Goal: Communication & Community: Answer question/provide support

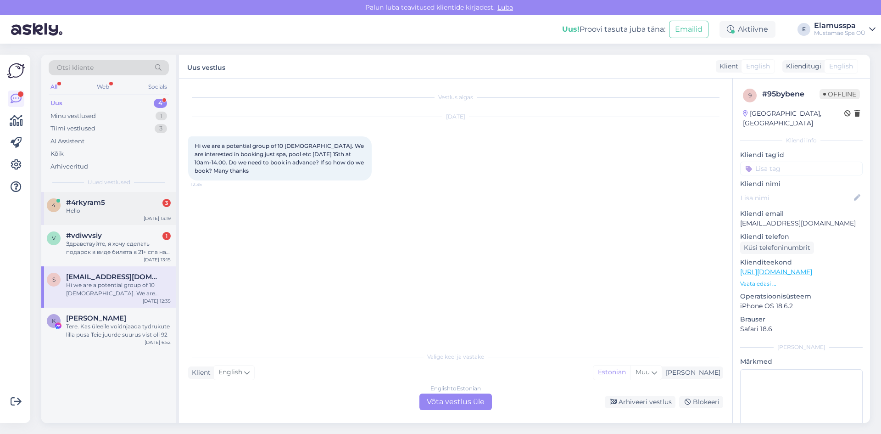
click at [118, 207] on div "Hello" at bounding box center [118, 211] width 105 height 8
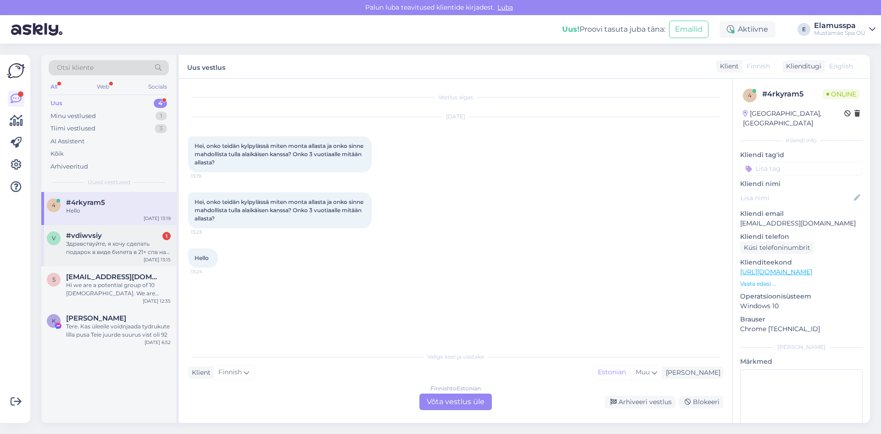
click at [117, 257] on div "v #vdiwvsiy 1 Здравствуйте, я хочу сделать подарок в виде билета в 21+ спа на 2…" at bounding box center [108, 245] width 135 height 41
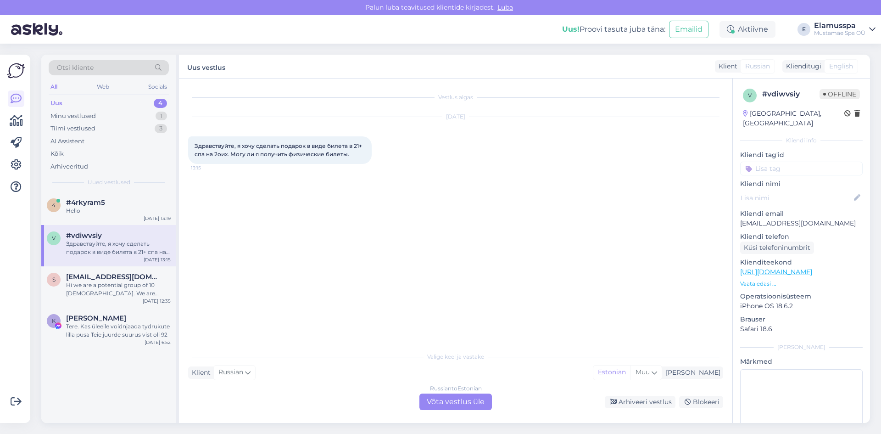
click at [425, 410] on div "Vestlus algas [DATE] Здравствуйте, я хочу сделать подарок в виде билета в 21+ с…" at bounding box center [456, 250] width 554 height 344
click at [430, 403] on div "Russian to Estonian Võta vestlus üle" at bounding box center [455, 401] width 73 height 17
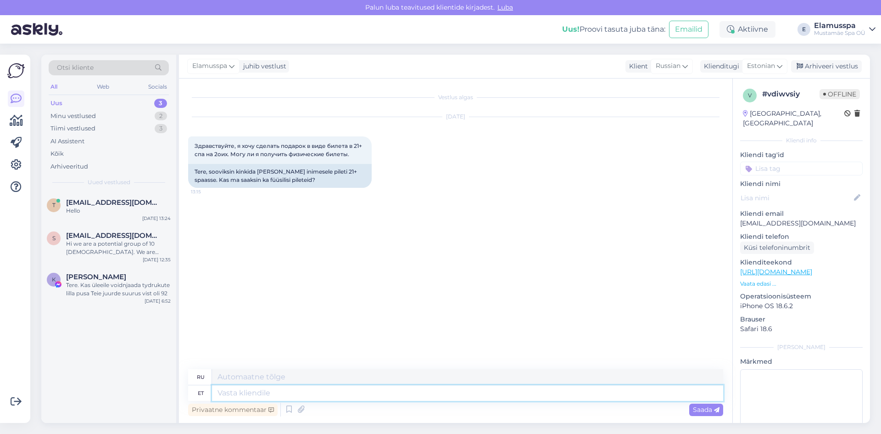
click at [403, 399] on textarea at bounding box center [467, 393] width 511 height 16
type textarea "Здравствуйте, ф"
type textarea "Привет,"
type textarea "Здравствуйте, физические м"
type textarea "Привет, физ."
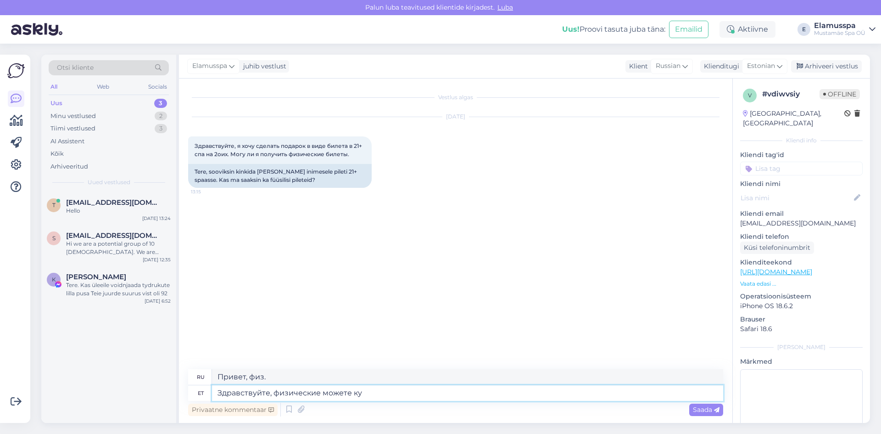
type textarea "Здравствуйте, физические можете куп"
type textarea "Привет, ты можешь быть физическим"
type textarea "Здравствуйте, физические можете купить на"
type textarea "Здравствуйте, вы можете купить физику"
type textarea "Здравствуйте, физические можете купить на ме"
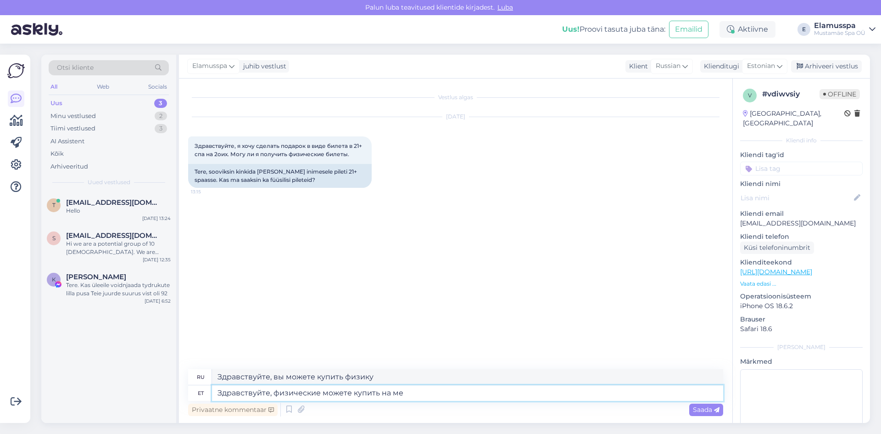
type textarea "Здравствуйте, вы можете купить физически"
type textarea "Здравствуйте, физические можете купить на месте и"
type textarea "Здравствуйте, вы можете купить физически на месте."
type textarea "Здравствуйте, физические можете купить на месте или"
type textarea "Здравствуйте, физицие можно купить на месте или"
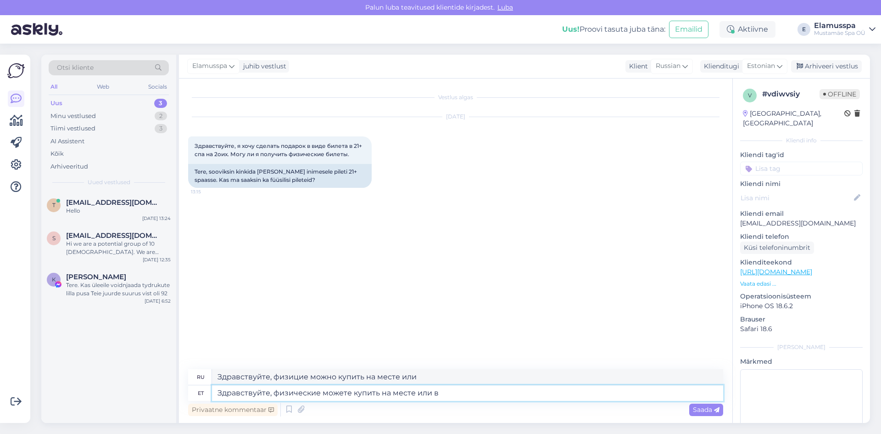
type textarea "Здравствуйте, физические можете купить на месте или в и"
type textarea "Здравствуйте, физицие можно купить на месте или в"
type textarea "Здравствуйте, физические можете купить на месте или в инте"
type textarea "Здравствуйте, физицию можно купить на месте или в INT"
type textarea "Здравствуйте, физические можете купить на месте или в интернет ма"
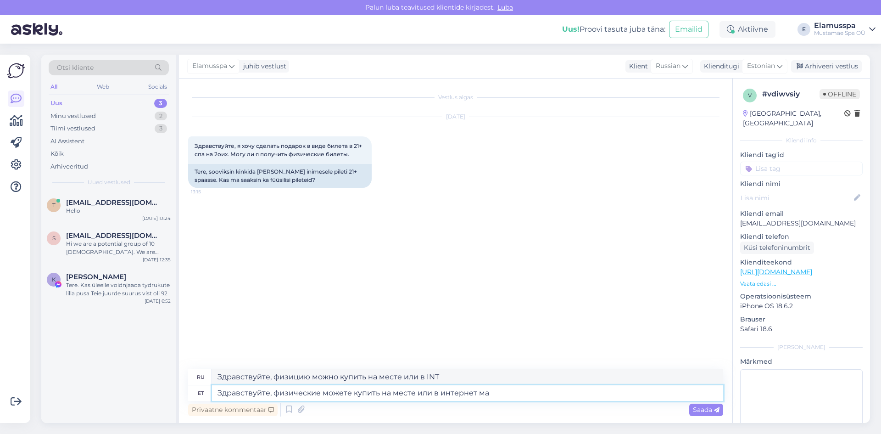
type textarea "Здравствуйте, вы можете купить физические товары на месте или онлайн."
type textarea "Здравствуйте, физические можете купить на месте или в интернет магазине заказат…"
type textarea "Здравствуйте, вы можете купить физическую продукцию на месте или заказать ее в …"
type textarea "Здравствуйте, физические можете купить на месте или в интернет магазине заказат…"
type textarea "Здравствуйте, физицие можно купить на месте или в интернет магазине онлайн с"
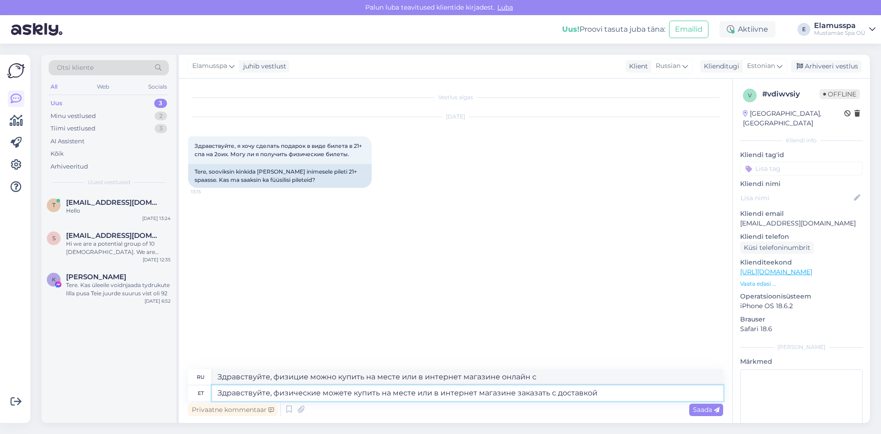
type textarea "Здравствуйте, физические можете купить на месте или в интернет магазине заказат…"
type textarea "Здравствуйте, физический товар можно купить на месте или в интернет-магазине он…"
click at [611, 391] on textarea "Здравствуйте, физические можете купить на месте или в интернет магазине заказат…" at bounding box center [467, 393] width 511 height 16
type textarea "Здравствуйте, физические можете купить на месте или в интернет магазине заказат…"
drag, startPoint x: 634, startPoint y: 373, endPoint x: 37, endPoint y: 331, distance: 599.0
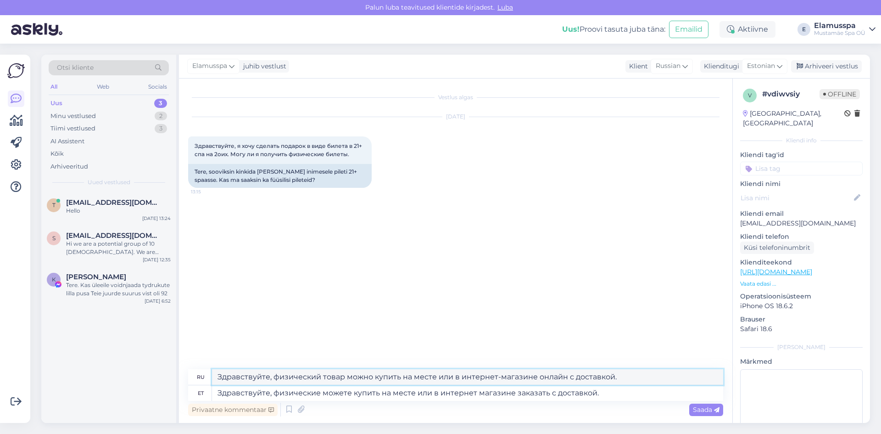
click at [37, 331] on div "Otsi kliente All Web Socials Uus 3 Minu vestlused 2 Tiimi vestlused 3 AI Assist…" at bounding box center [458, 239] width 845 height 390
paste textarea "можете купить на месте или в интернет магазине заказать"
type textarea "Здравствуйте, физические можете купить на месте или в интернет магазине заказат…"
click at [715, 408] on icon at bounding box center [717, 410] width 6 height 6
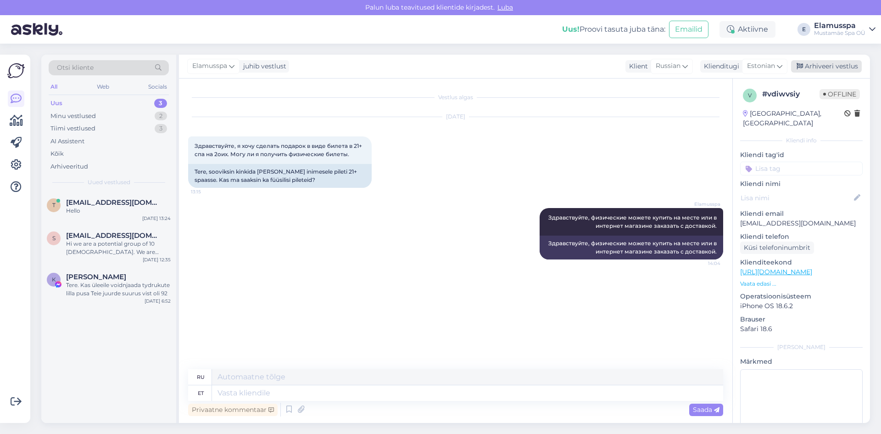
click at [835, 69] on div "Arhiveeri vestlus" at bounding box center [826, 66] width 71 height 12
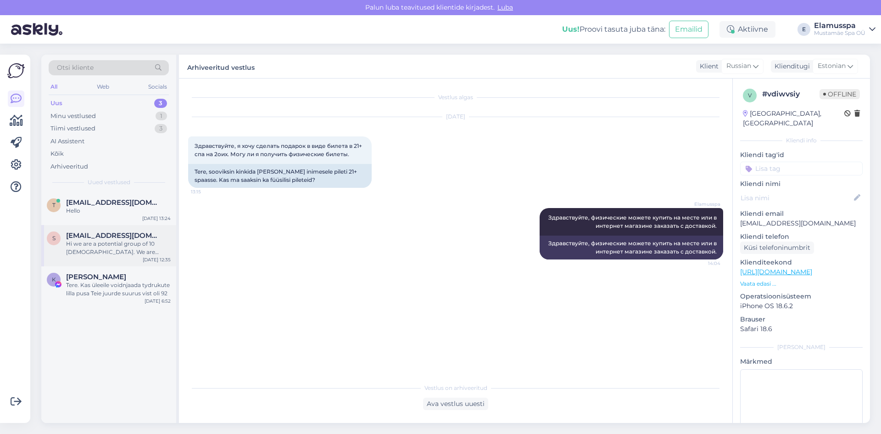
click at [119, 246] on div "Hi we are a potential group of 10 [DEMOGRAPHIC_DATA]. We are interested in book…" at bounding box center [118, 248] width 105 height 17
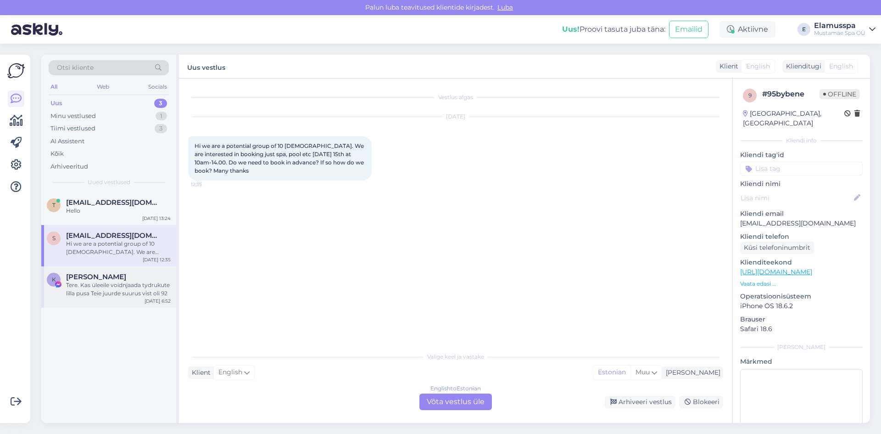
click at [123, 298] on div "K [PERSON_NAME] Tere. Kas üleeile voidnjaada tydrukute lilla pusa Teie juurde s…" at bounding box center [108, 286] width 135 height 41
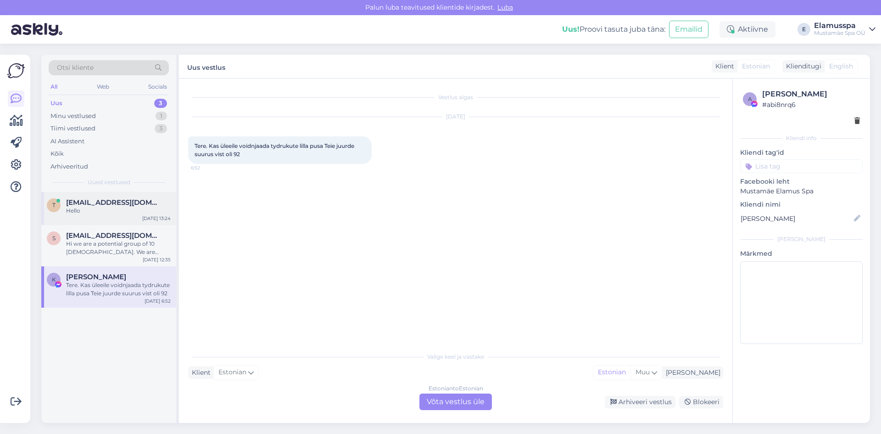
click at [121, 204] on div "[EMAIL_ADDRESS][DOMAIN_NAME]" at bounding box center [118, 202] width 105 height 8
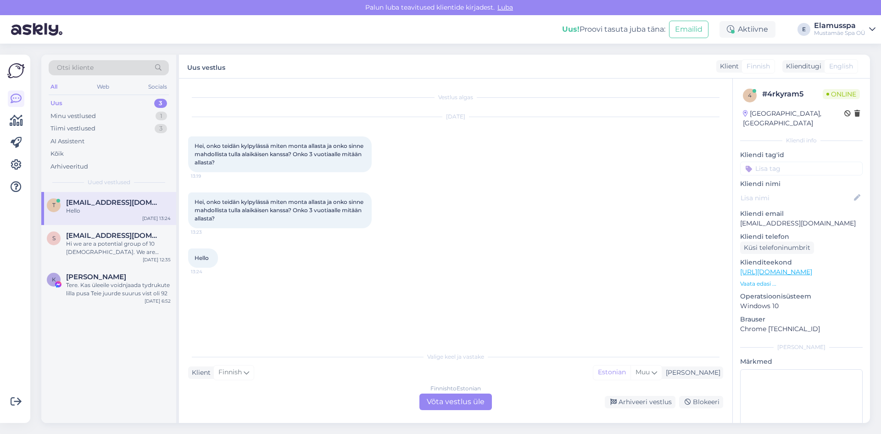
click at [447, 402] on div "Finnish to Estonian Võta vestlus üle" at bounding box center [455, 401] width 73 height 17
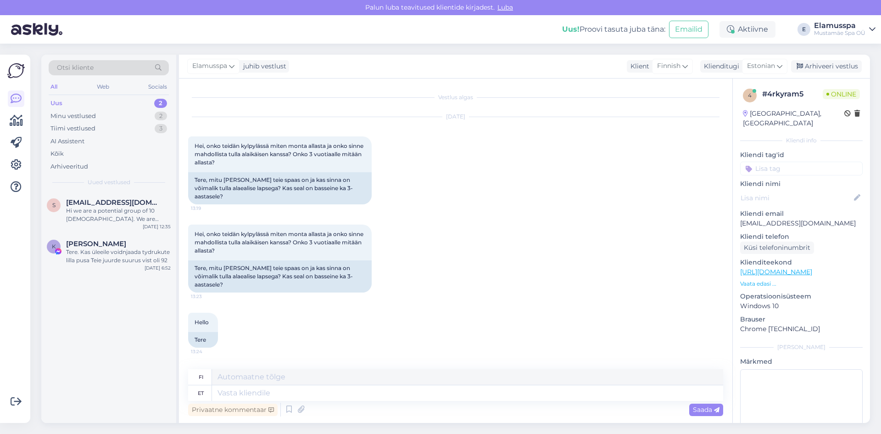
click at [288, 325] on div "Hello 13:24 Tere" at bounding box center [455, 329] width 535 height 55
click at [239, 395] on textarea at bounding box center [467, 393] width 511 height 16
type textarea "Tere, [GEOGRAPHIC_DATA]"
type textarea "Hei,"
type textarea "Tere, infot saa"
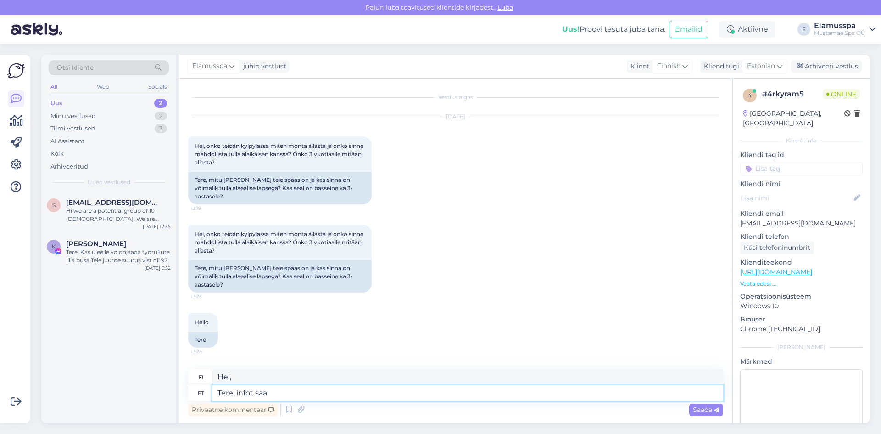
type textarea "Hei, tietoa"
type textarea "Tere, infot saate le"
type textarea "Hei, voitteko antaa tietoja?"
type textarea "Tere, infot saate [PERSON_NAME] si"
type textarea "Hei, tietoa löytyy"
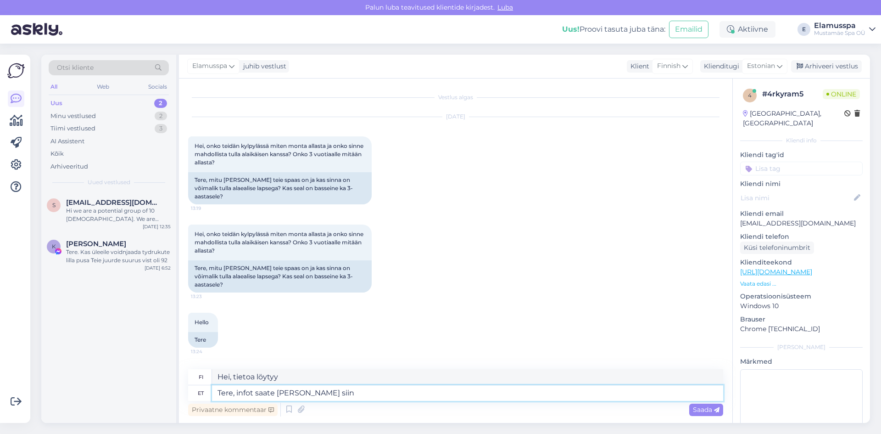
paste textarea "[URL][DOMAIN_NAME]"
type textarea "Tere, infot saate [PERSON_NAME] siin [URL][DOMAIN_NAME]"
type textarea "Hei, löydät tietoa täältä [URL][DOMAIN_NAME]"
type textarea "Tere, infot saate [PERSON_NAME] siin [URL][DOMAIN_NAME]"
click at [707, 406] on span "Saada" at bounding box center [706, 409] width 27 height 8
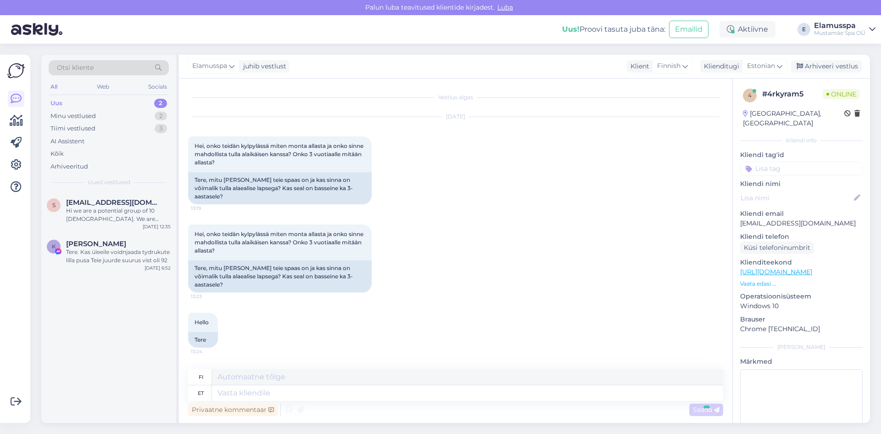
scroll to position [35, 0]
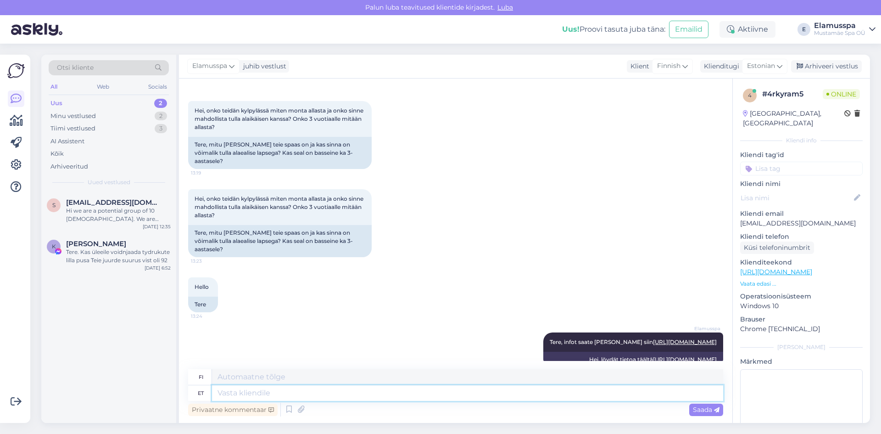
click at [628, 393] on textarea at bounding box center [467, 393] width 511 height 16
type textarea "Meil"
type textarea "Me"
type textarea "Meil on ka"
type textarea "Meillä on"
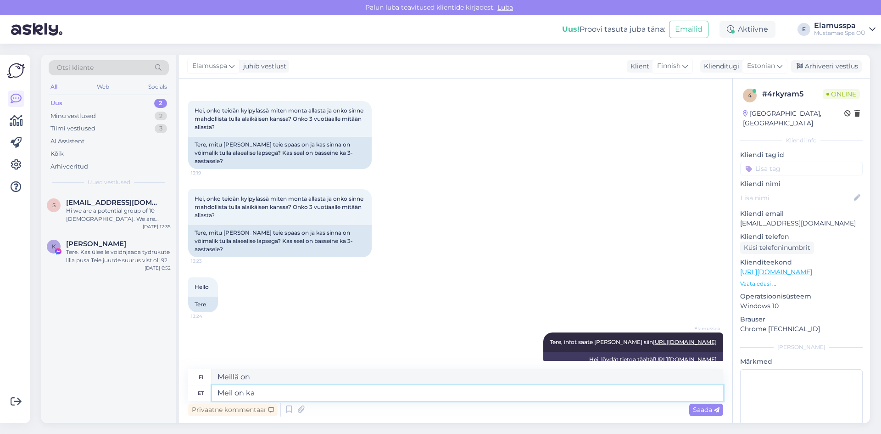
type textarea "Meil on ka u"
type textarea "Meillä on myös"
type textarea "Meil on ka ujulas ole"
type textarea "Meillä on myös uima-allas."
type textarea "Meil on ka ujulas olemas lastebassein"
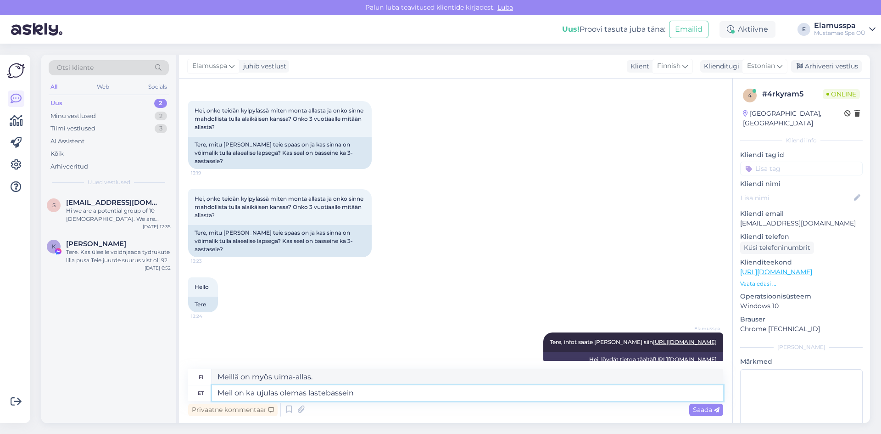
type textarea "Meillä on myös lastenallas uima-altaassa."
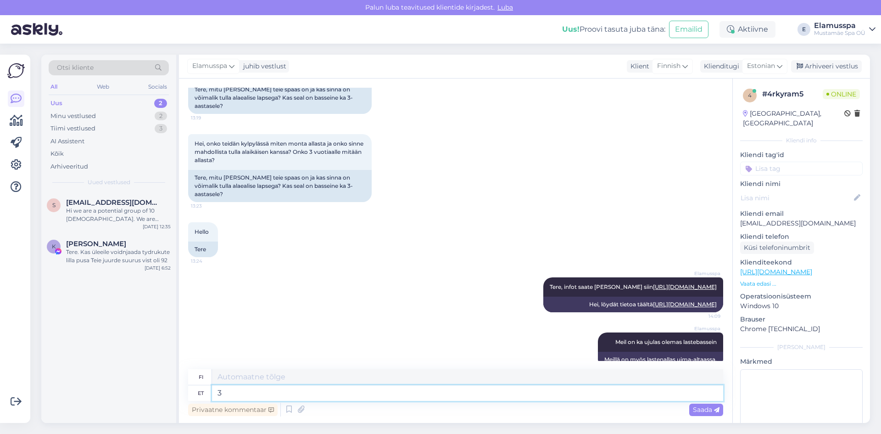
type textarea "3"
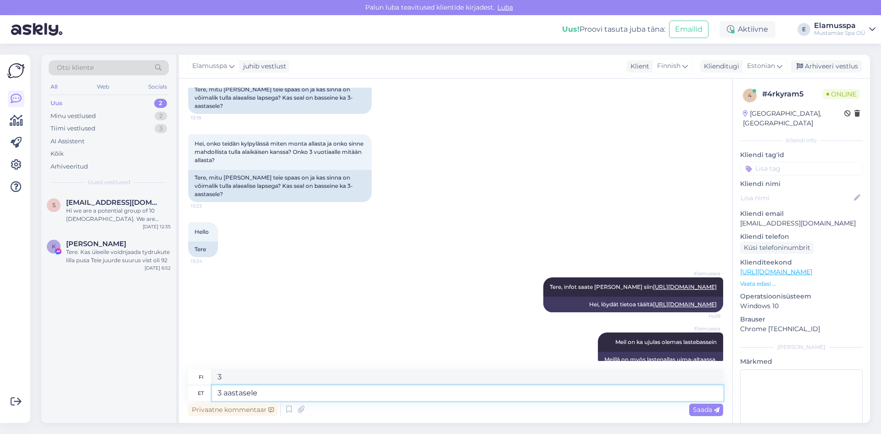
type textarea "3 aastasele"
type textarea "3-vuotiaille"
type textarea "3 aastasele basseinid"
type textarea "Uima-altaat 3-vuotiaille"
type textarea "3 aastasele basseinid on"
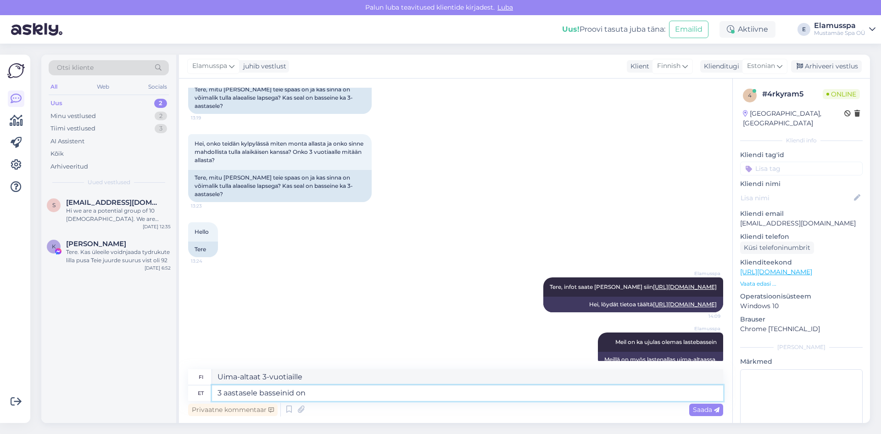
type textarea "Siellä on uima-altaita 3-vuotiaille."
type textarea "3 aastasele basseinid on [PERSON_NAME]"
type textarea "Siellä on myös uima-altaita 3-vuotiaille."
click at [295, 390] on textarea "3 aastasele basseinid on ka olemas" at bounding box center [467, 393] width 511 height 16
click at [389, 392] on textarea "3 aastasele basseinid on ka olemas" at bounding box center [467, 393] width 511 height 16
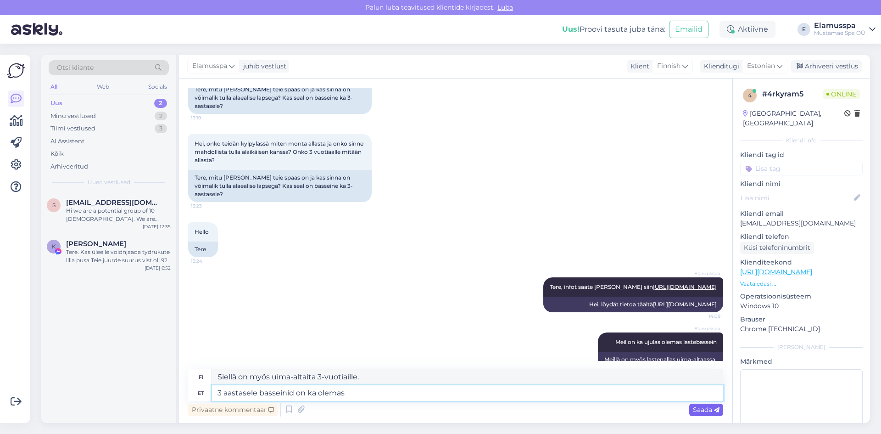
type textarea "3 aastasele basseinid on ka olemas"
click at [692, 409] on div "Saada" at bounding box center [706, 409] width 34 height 12
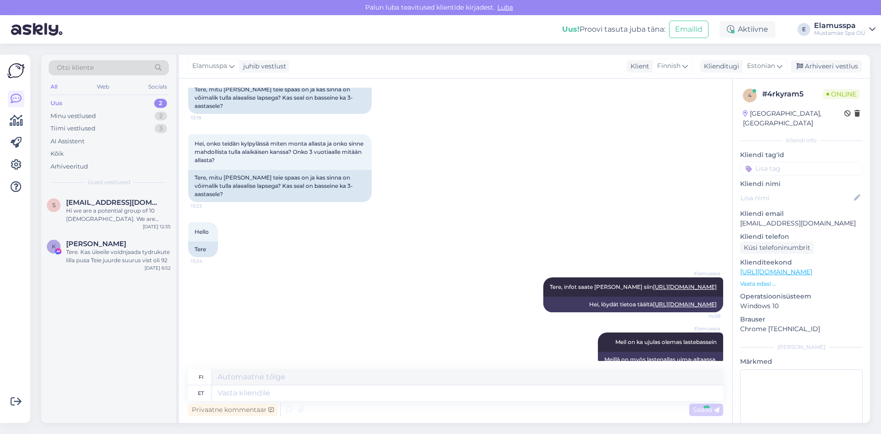
scroll to position [145, 0]
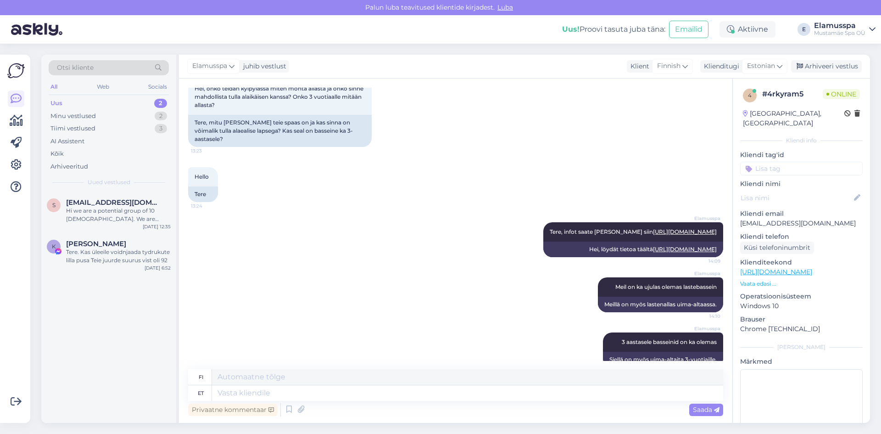
click at [842, 73] on div "Elamusspa juhib vestlust Klient Finnish es Chinese Estonian Japanese Portuguese…" at bounding box center [524, 67] width 691 height 24
click at [843, 67] on div "Arhiveeri vestlus" at bounding box center [826, 66] width 71 height 12
click at [839, 68] on div "Arhiveeri vestlus" at bounding box center [826, 66] width 71 height 12
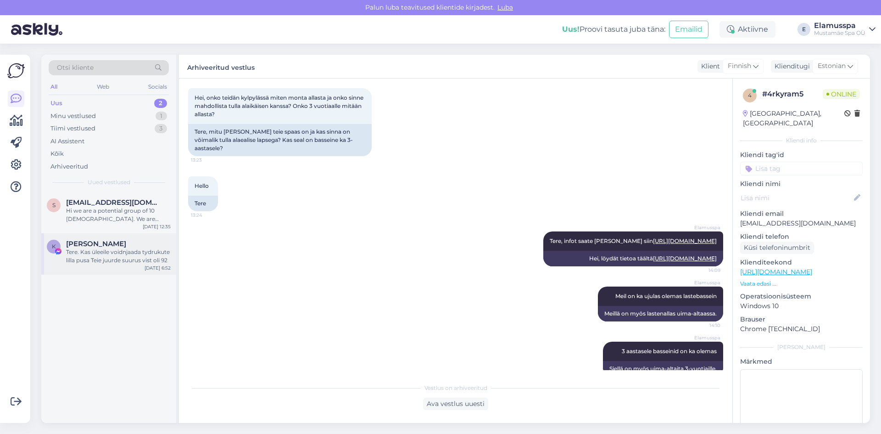
click at [92, 257] on div "Tere. Kas üleeile voidnjaada tydrukute lilla pusa Teie juurde suurus vist oli 92" at bounding box center [118, 256] width 105 height 17
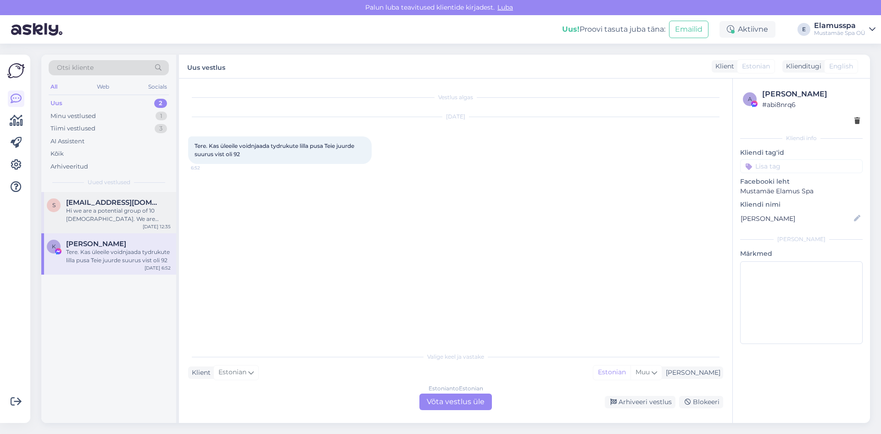
click at [123, 212] on div "Hi we are a potential group of 10 [DEMOGRAPHIC_DATA]. We are interested in book…" at bounding box center [118, 215] width 105 height 17
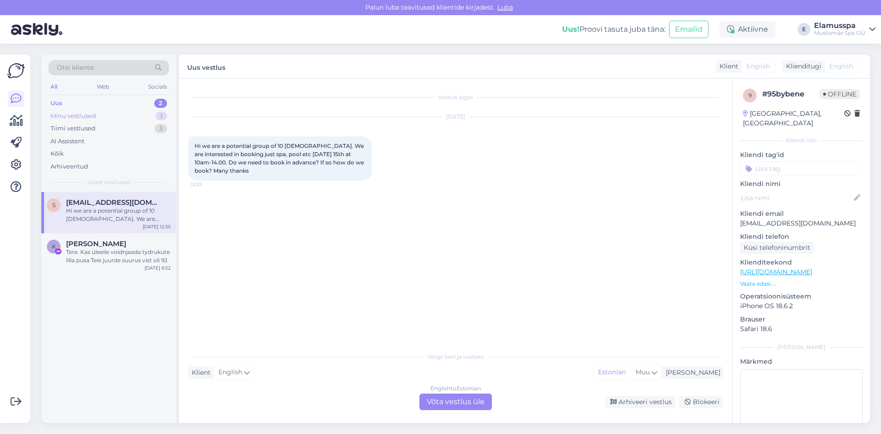
click at [159, 116] on div "1" at bounding box center [161, 116] width 11 height 9
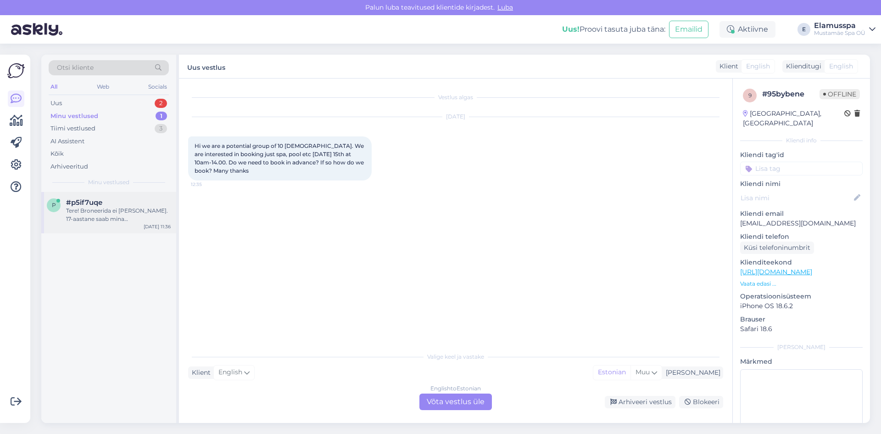
click at [126, 205] on div "#p5if7uqe" at bounding box center [118, 202] width 105 height 8
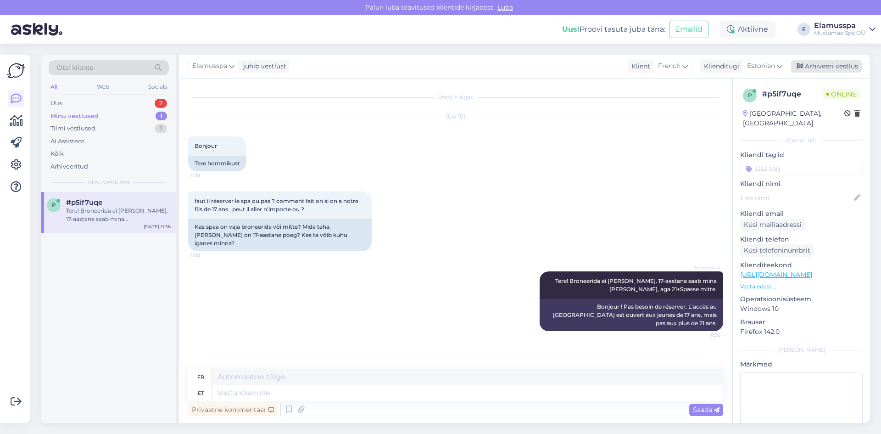
click at [834, 70] on div "Arhiveeri vestlus" at bounding box center [826, 66] width 71 height 12
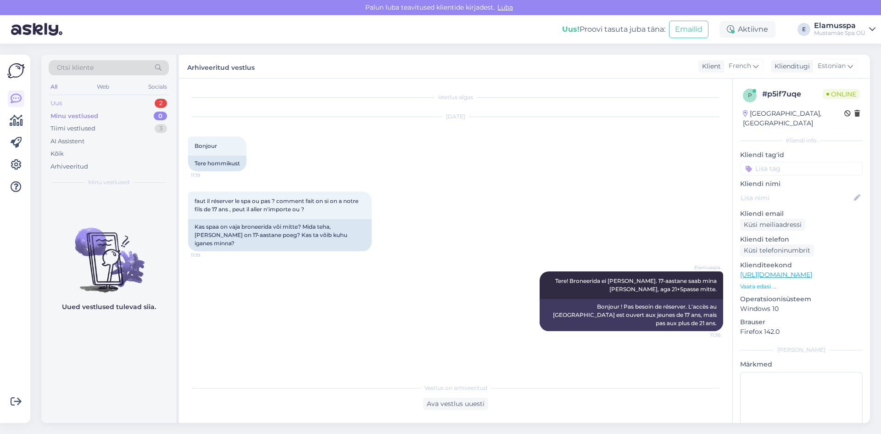
click at [111, 105] on div "Uus 2" at bounding box center [109, 103] width 120 height 13
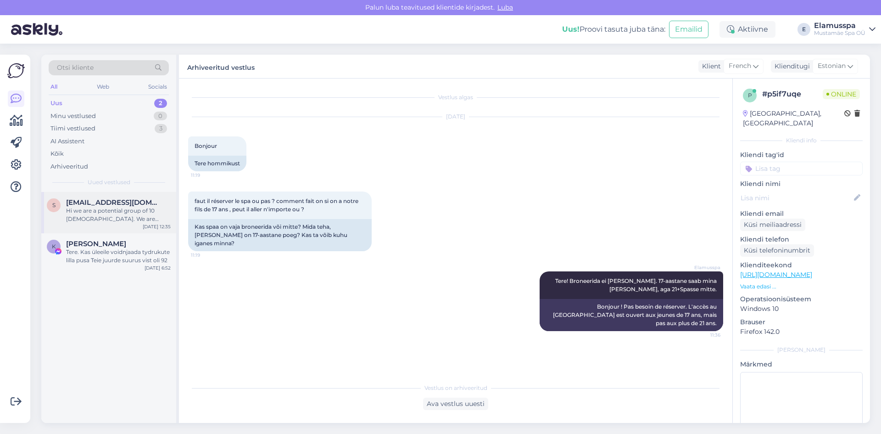
click at [117, 204] on span "[EMAIL_ADDRESS][DOMAIN_NAME]" at bounding box center [113, 202] width 95 height 8
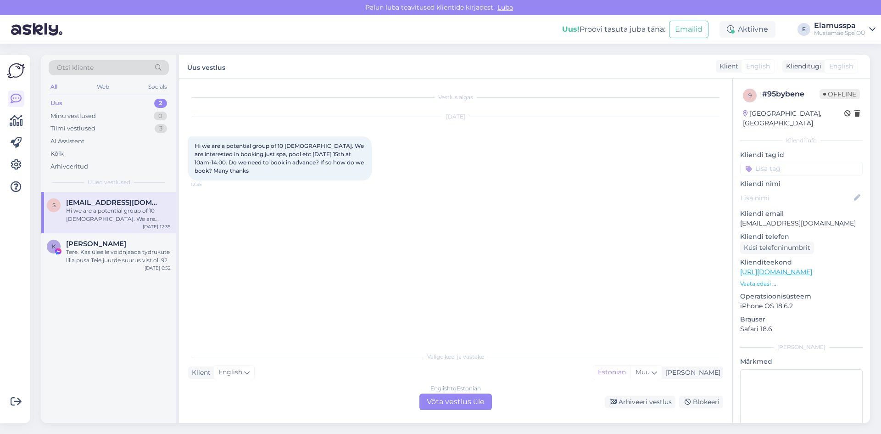
click at [421, 402] on div "English to Estonian Võta vestlus üle" at bounding box center [455, 401] width 73 height 17
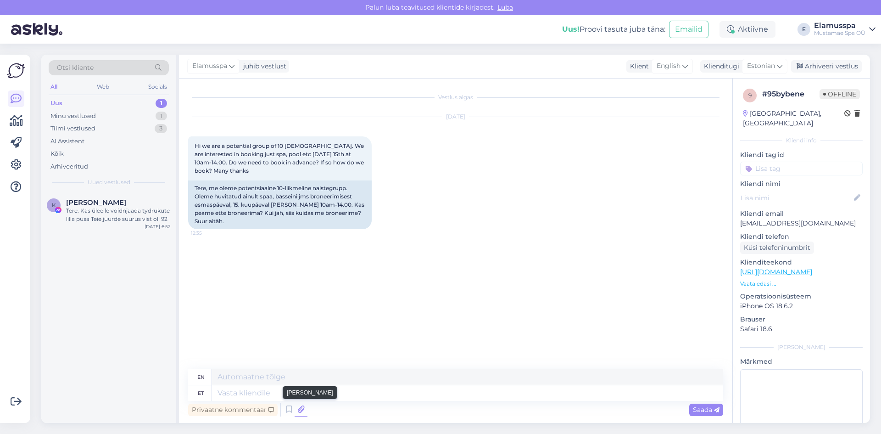
click at [304, 405] on icon at bounding box center [301, 410] width 13 height 14
click at [257, 392] on textarea at bounding box center [467, 393] width 511 height 16
type textarea "Hello, y"
type textarea "Hello,"
type textarea "Hello, you d"
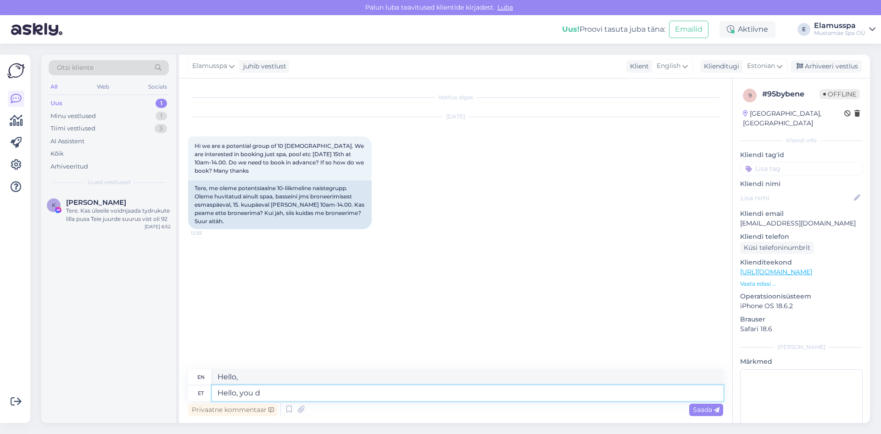
type textarea "Hello, you"
type textarea "Hello, you do no"
type textarea "Hello, how are you?"
type textarea "Hello, you do not n"
type textarea "Hello, you don't"
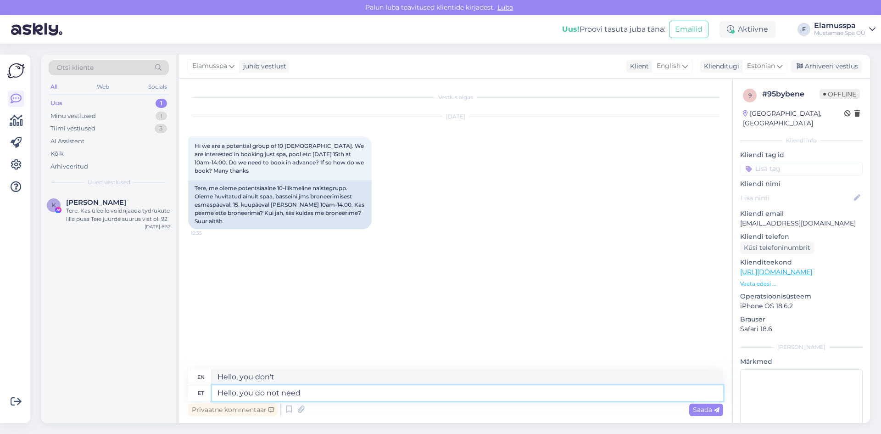
type textarea "Hello, you do not need t"
type textarea "Hello, you don't need"
type textarea "Hello, you do not need to [PERSON_NAME]"
type textarea "Hello, you don't need to"
type textarea "Hello, you do not need to book an"
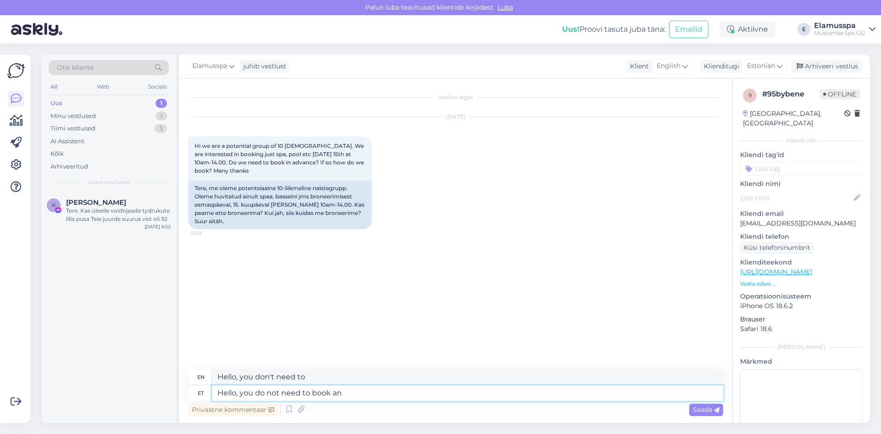
type textarea "Hello, you do not need to book"
type textarea "Hello, you do not need to book anything"
type textarea "Hello, you do not need to book anything, you c"
type textarea "Hello, you do not need to book anything,"
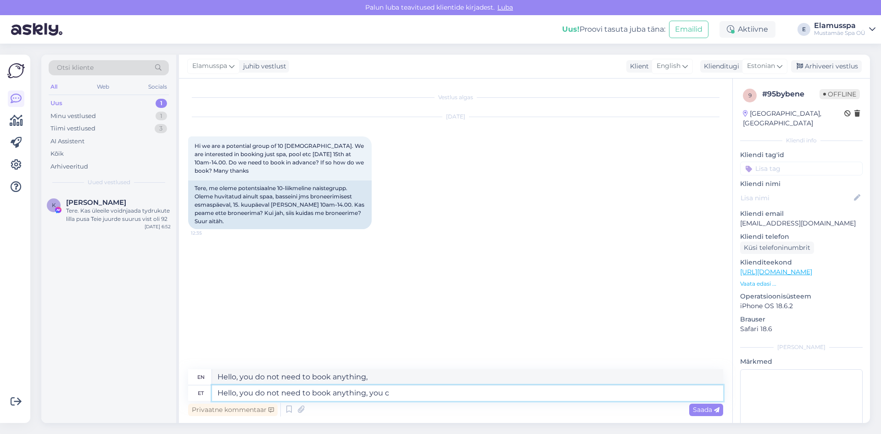
type textarea "Hello, you do not need to book anything, you ca"
type textarea "Hello, you don't need to book anything, you"
type textarea "Hello, you do not need to book anything, you can j"
type textarea "Hello, you don't need to book anything, you can"
type textarea "Hello, you do not need to book anything, you can just co"
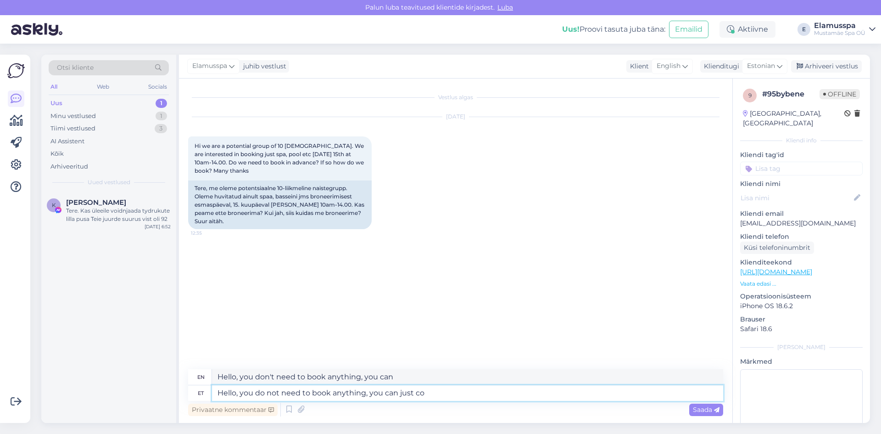
type textarea "Hello, you don't need to book anything, you can just"
type textarea "Hello, you do not need to book anything, you can just come t"
type textarea "Hello, you don't need to book anything, you can just come"
type textarea "Hello, you do not need to book anything, you can just come to th"
type textarea "Hello, you don't need to book anything, you can just come to"
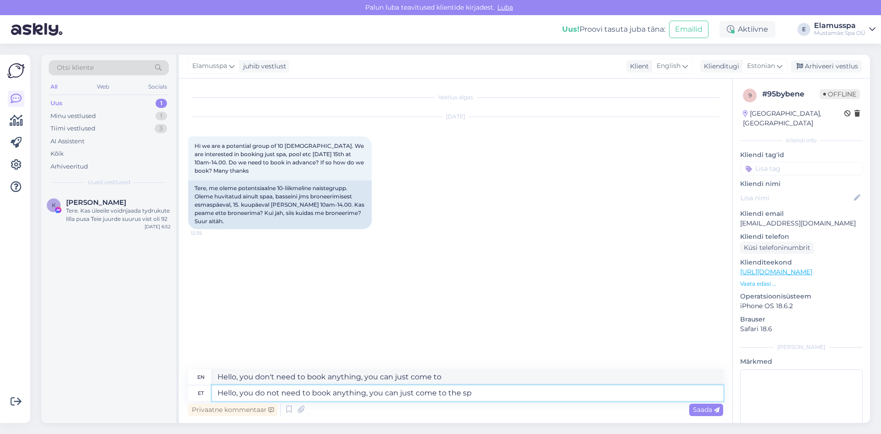
type textarea "Hello, you do not need to book anything, you can just come to the spa"
type textarea "Hello, you don't need to book anything, you can just come to the"
type textarea "Hello, you do not need to book anything, you can just come to the spa an"
type textarea "Hello, you don't need to book anything, you can just come to the spa"
type textarea "Hello, you do not need to book anything, you can just come to the spa and bu"
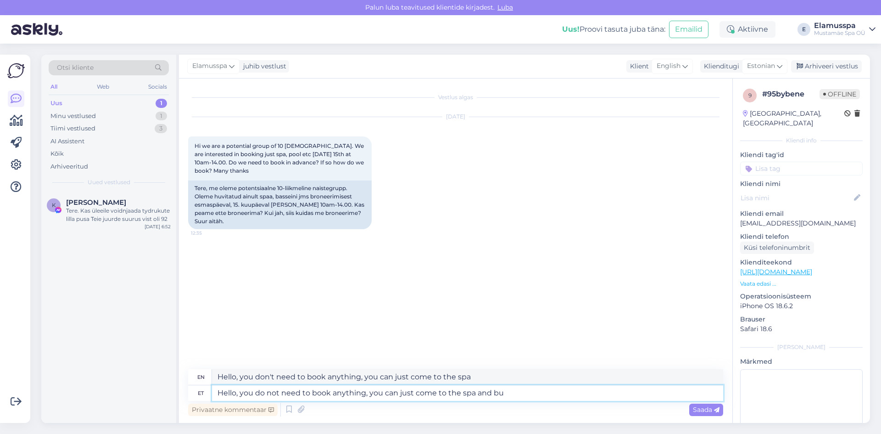
type textarea "Hello, you don't need to book anything, you can just come to the spa and"
type textarea "Hello, you do not need to book anything, you can just come to the spa and buy t…"
type textarea "Hello, you don't need to book anything, you can just come to the spa and buy"
type textarea "Hello, you do not need to book anything, you can just come to the spa and buy t…"
type textarea "Hello, you don't need to book anything, you can just come to the spa and buy ti…"
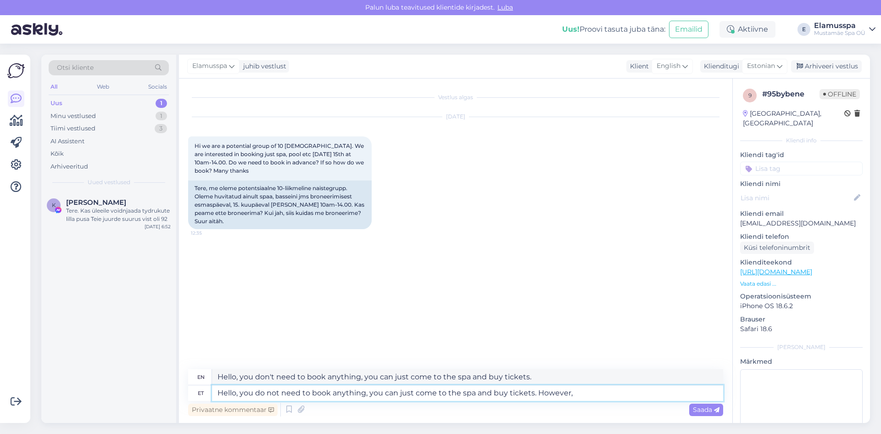
type textarea "Hello, you do not need to book anything, you can just come to the spa and buy t…"
type textarea "Hello, you don't need to book anything, you can just come to the spa and buy ti…"
type textarea "Hello, you do not need to book anything, you can just come to the spa and buy t…"
type textarea "Hello, you don't need to book anything, you can just come to the spa and buy ti…"
type textarea "Hello, you do not need to book anything, you can just come to the spa and buy t…"
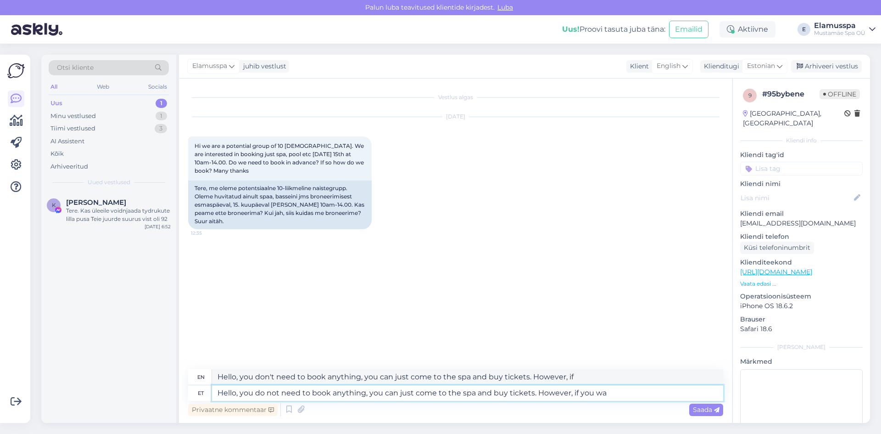
type textarea "Hello, you don't need to book anything, you can just come to the spa and buy ti…"
type textarea "Hello, you do not need to book anything, you can just come to the spa and buy t…"
type textarea "Hello, you don't need to book anything, you can just come to the spa and buy ti…"
type textarea "Hello, you do not need to book anything, you can just come to the spa and buy t…"
type textarea "Hello, you don't need to book anything, you can just come to the spa and buy ti…"
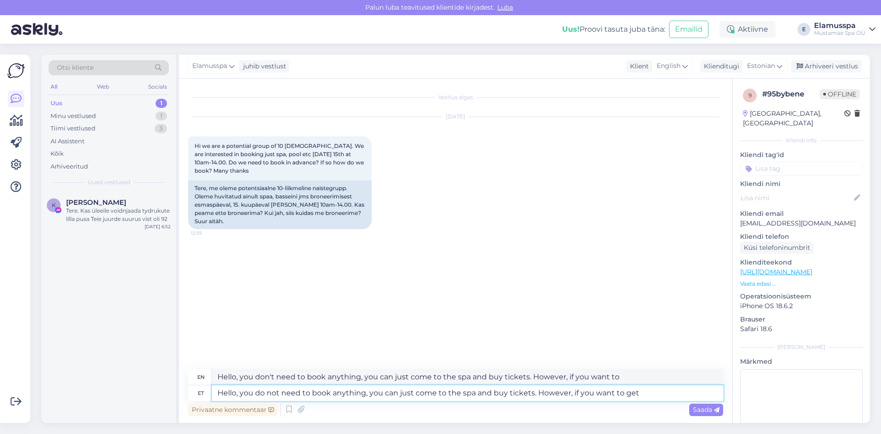
type textarea "Hello, you do not need to book anything, you can just come to the spa and buy t…"
type textarea "Hello, you don't need to book anything, you can just come to the spa and buy ti…"
type textarea "Hello, you do not need to book anything, you can just come to the spa and buy t…"
type textarea "Hello, you don't need to book anything, you can just come to the spa and buy ti…"
type textarea "Hello, you do not need to book anything, you can just come to the spa and buy t…"
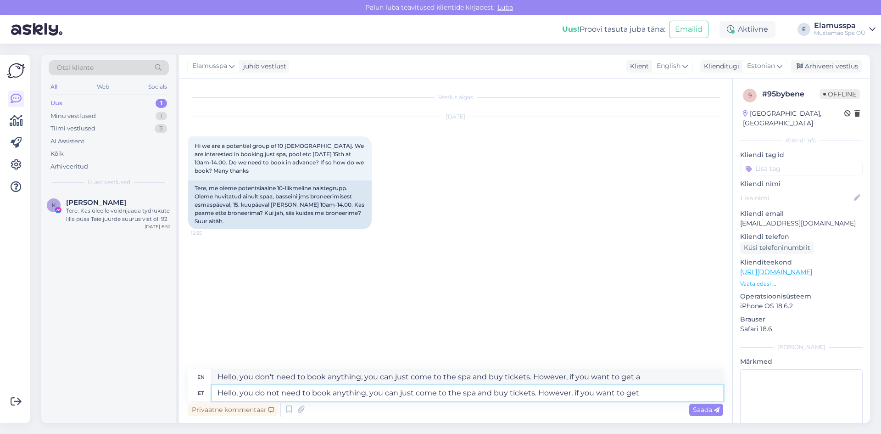
type textarea "Hello, you don't need to book anything, you can just come to the spa and buy ti…"
type textarea "Hello, you do not need to book anything, you can just come to the spa and buy t…"
type textarea "Hello, you don't need to book anything, you can just come to the spa and buy ti…"
type textarea "Hello, you do not need to book anything, you can just come to the spa and buy t…"
type textarea "Hello, you don't need to book anything, you can just come to the spa and buy ti…"
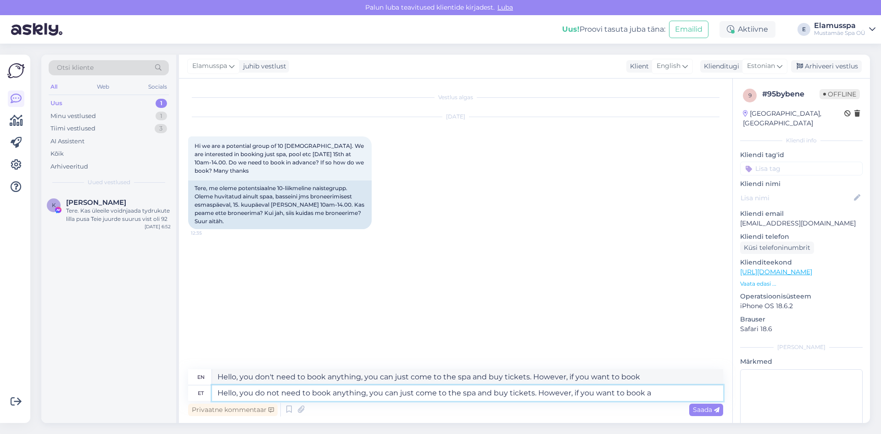
type textarea "Hello, you do not need to book anything, you can just come to the spa and buy t…"
type textarea "Hello, you don't need to book anything, you can just come to the spa and buy ti…"
type textarea "Hello, you do not need to book anything, you can just come to the spa and buy t…"
type textarea "Hello, you don't need to book anything, you can just come to the spa and buy ti…"
type textarea "Hello, you do not need to book anything, you can just come to the spa and buy t…"
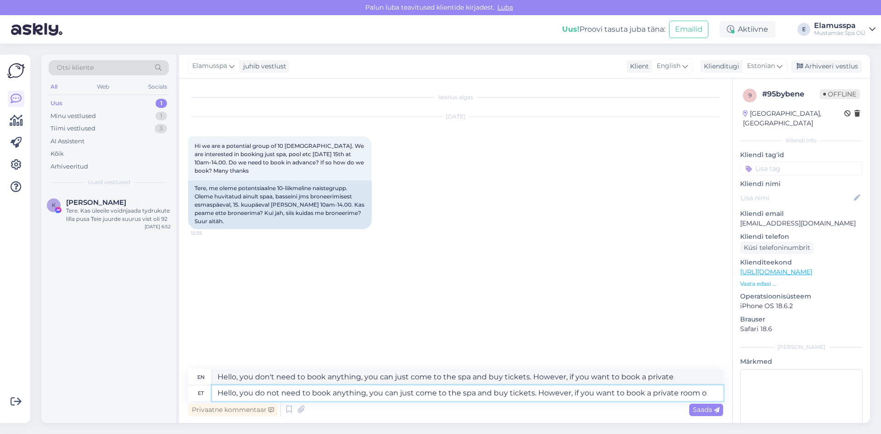
type textarea "Hello, you don't need to book anything, you can just come to the spa and buy ti…"
type textarea "Hello, you do not need to book anything, you can just come to the spa and buy t…"
type textarea "Hello, you don't need to book anything, you can just come to the spa and buy ti…"
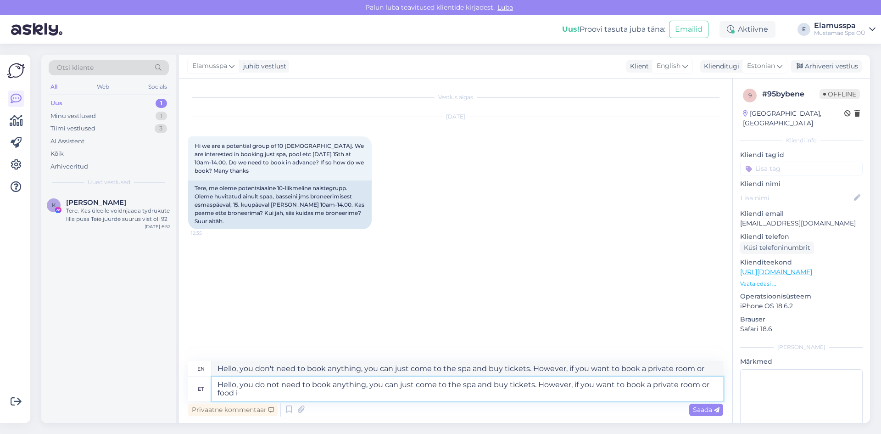
type textarea "Hello, you do not need to book anything, you can just come to the spa and buy t…"
type textarea "Hello, you don't need to book anything, you can just come to the spa and buy ti…"
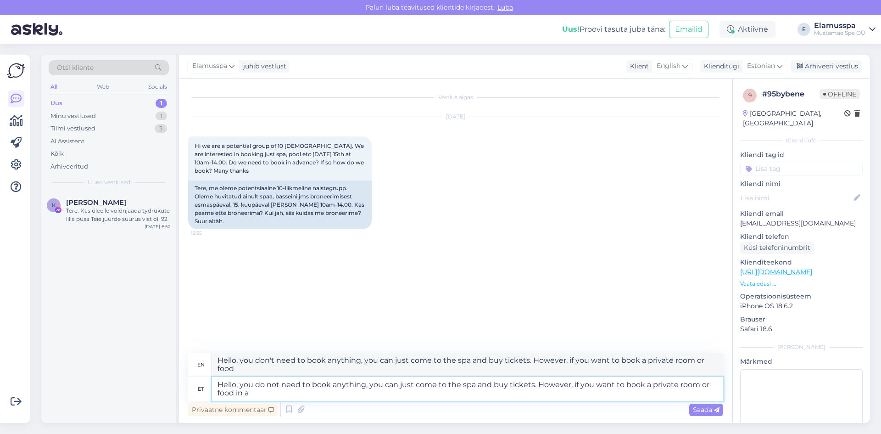
type textarea "Hello, you do not need to book anything, you can just come to the spa and buy t…"
type textarea "Hello, you don't need to book anything, you can just come to the spa and buy ti…"
type textarea "Hello, you do not need to book anything, you can just come to the spa and buy t…"
type textarea "Hello, you don't need to book anything, you can just come to the spa and buy ti…"
type textarea "Hello, you do not need to book anything, you can just come to the spa and buy t…"
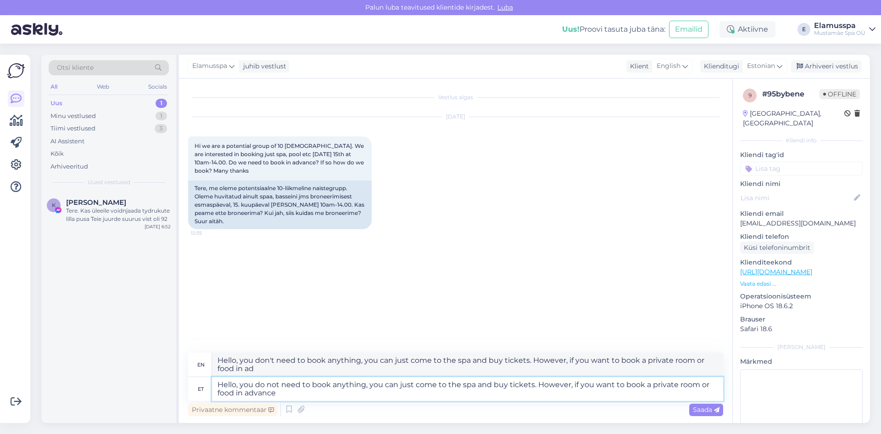
type textarea "Hello, you don't need to book anything, you can just come to the spa and buy ti…"
type textarea "Hello, you do not need to book anything, you can just come to the spa and buy t…"
type textarea "Hello, you don't need to book anything, you can just come to the spa and buy ti…"
type textarea "Hello, you do not need to book anything, you can just come to the spa and buy t…"
type textarea "Hello, you don't need to book anything, you can just come to the spa and buy ti…"
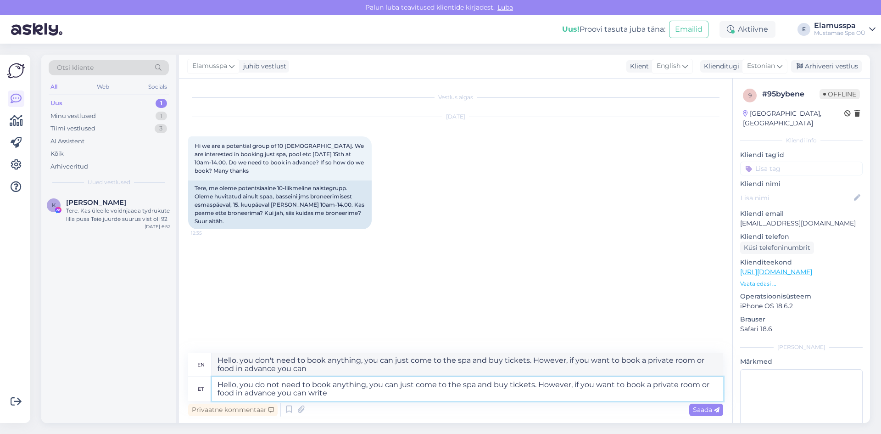
type textarea "Hello, you do not need to book anything, you can just come to the spa and buy t…"
type textarea "Hello, you don't need to book anything, you can just come to the spa and buy ti…"
type textarea "Hello, you do not need to book anything, you can just come to the spa and buy t…"
type textarea "Hello, you don't need to book anything, you can just come to the spa and buy ti…"
type textarea "Hello, you do not need to book anything, you can just come to the spa and buy t…"
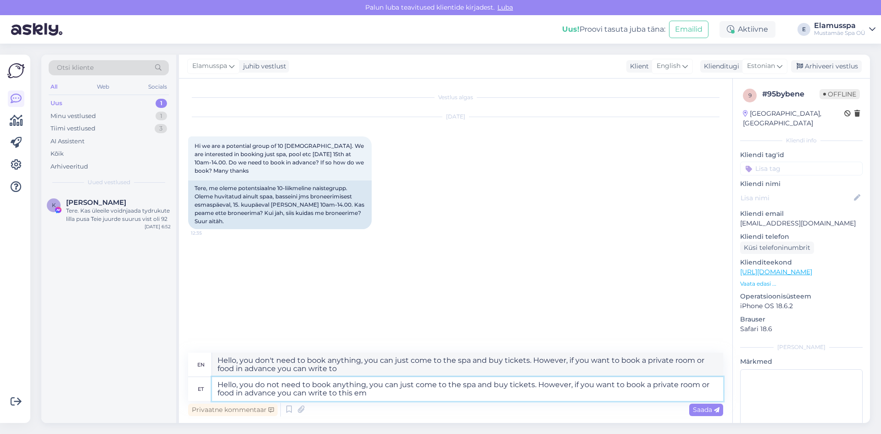
type textarea "Hello, you don't need to book anything, you can just come to the spa and buy ti…"
type textarea "Hello, you do not need to book anything, you can just come to the spa and buy t…"
type textarea "Hello, you don't need to book anything, you can just come to the spa and buy ti…"
type textarea "Hello, you do not need to book anything, you can just come to the spa and buy t…"
type textarea "Hello, you don't need to book anything, you can just come to the spa and buy ti…"
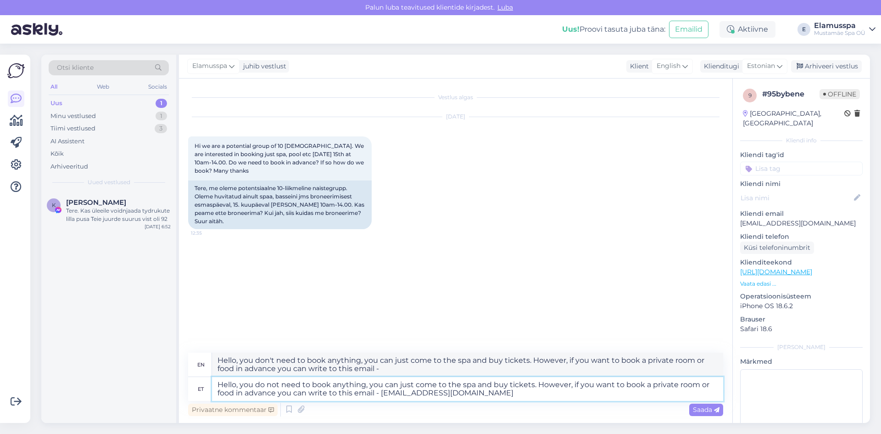
type textarea "Hello, you do not need to book anything, you can just come to the spa and buy t…"
type textarea "Hello, you don't need to book anything, you can just come to the spa and buy ti…"
type textarea "Hello, you do not need to book anything, you can just come to the spa and buy t…"
type textarea "Hello, you don't need to book anything, you can just come to the spa and buy ti…"
type textarea "Hello, you do not need to book anything, you can just come to the spa and buy t…"
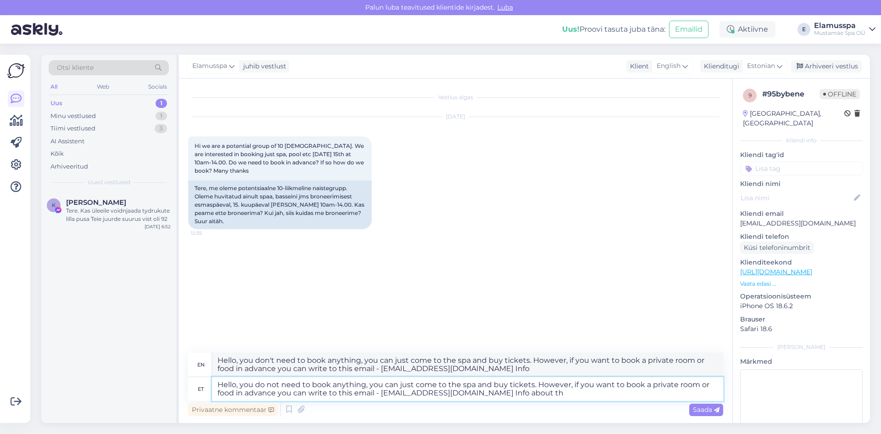
type textarea "Hello, you don't need to book anything, you can just come to the spa and buy ti…"
type textarea "Hello, you do not need to book anything, you can just come to the spa and buy t…"
type textarea "Hello, you don't need to book anything, you can just come to the spa and buy ti…"
type textarea "Hello, you do not need to book anything, you can just come to the spa and buy t…"
type textarea "Hello, you don't need to book anything, you can just come to the spa and buy ti…"
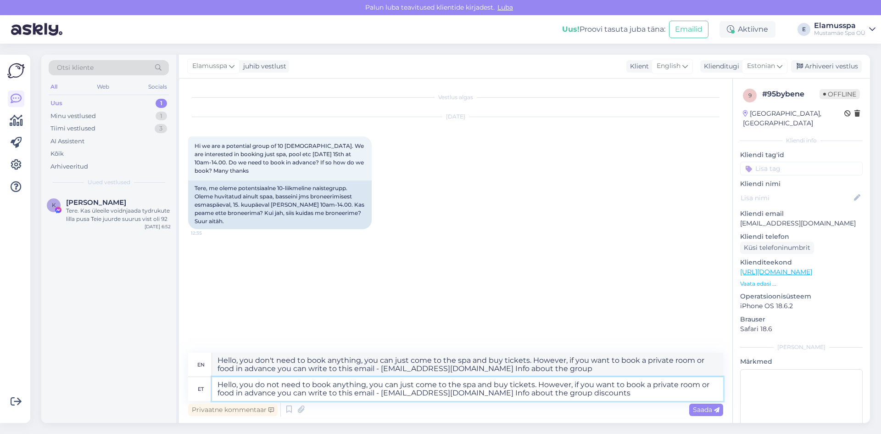
type textarea "Hello, you do not need to book anything, you can just come to the spa and buy t…"
type textarea "Hello, you don't need to book anything, you can just come to the spa and buy ti…"
type textarea "Hello, you do not need to book anything, you can just come to the spa and buy t…"
type textarea "Hello, you don't need to book anything, you can just come to the spa and buy ti…"
type textarea "Hello, you do not need to book anything, you can just come to the spa and buy t…"
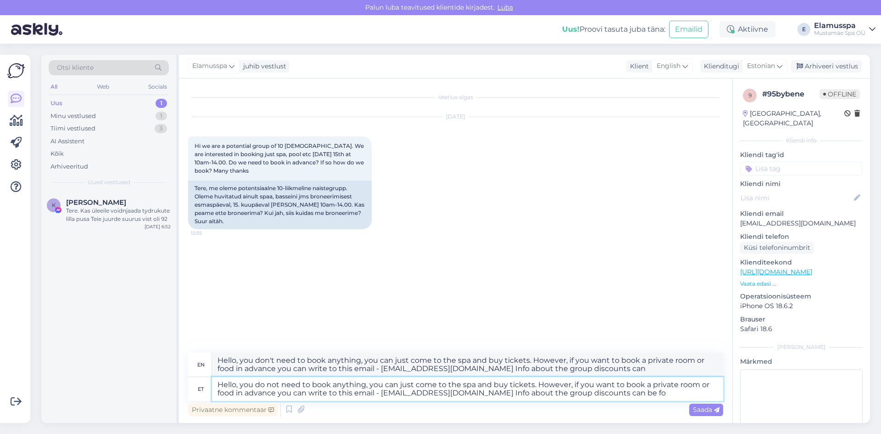
type textarea "Hello, you don't need to book anything, you can just come to the spa and buy ti…"
type textarea "Hello, you do not need to book anything, you can just come to the spa and buy t…"
type textarea "Hello, you don't need to book anything, you can just come to the spa and buy ti…"
type textarea "Hello, you do not need to book anything, you can just come to the spa and buy t…"
type textarea "Hello, you don't need to book anything, you can just come to the spa and buy ti…"
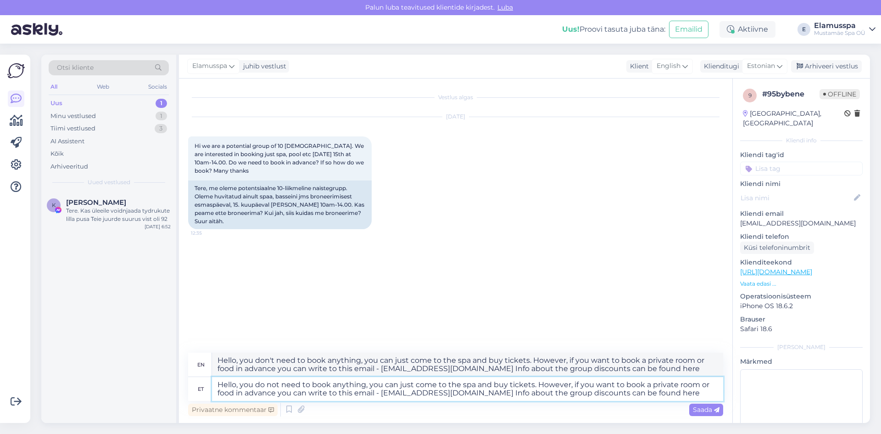
paste textarea "[URL][DOMAIN_NAME]"
type textarea "Hello, you do not need to book anything, you can just come to the spa and buy t…"
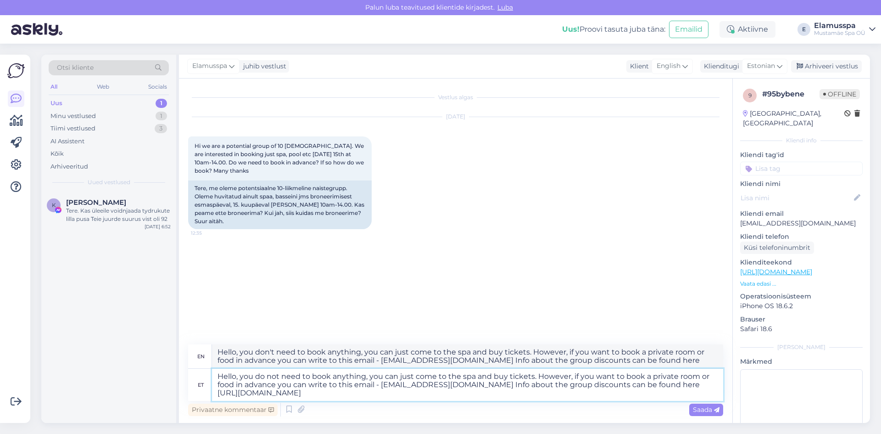
type textarea "Hello, you don't need to book anything, you can just come to the spa and buy ti…"
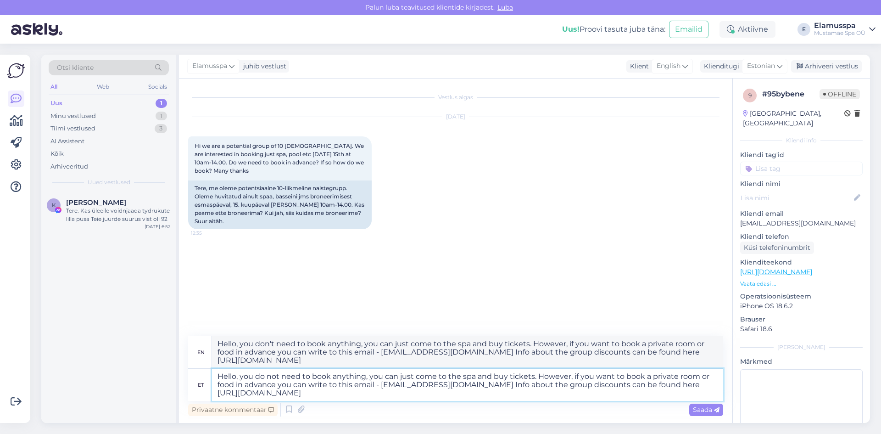
click at [301, 378] on textarea "Hello, you do not need to book anything, you can just come to the spa and buy t…" at bounding box center [467, 385] width 511 height 32
type textarea "Hello, you do not need to book anything, you can just come to the spa and buy t…"
click at [699, 407] on span "Saada" at bounding box center [706, 409] width 27 height 8
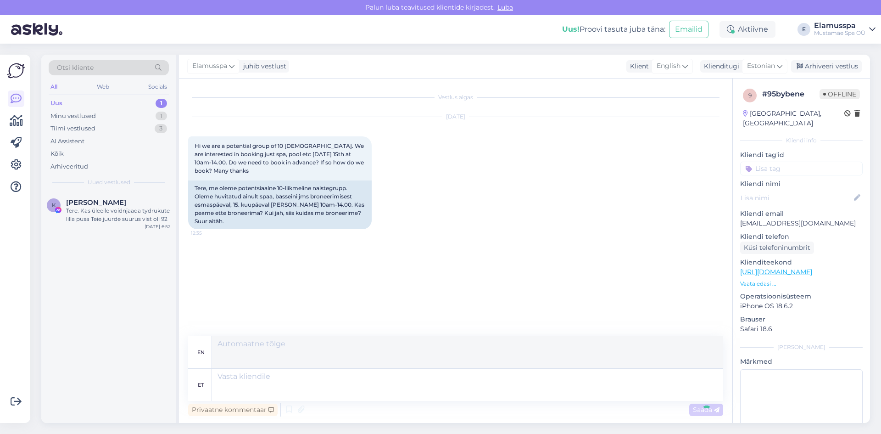
scroll to position [8, 0]
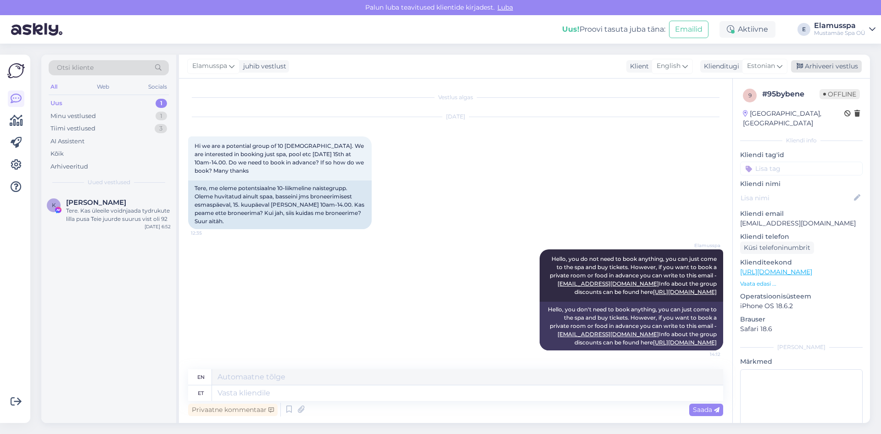
click at [816, 68] on div "Arhiveeri vestlus" at bounding box center [826, 66] width 71 height 12
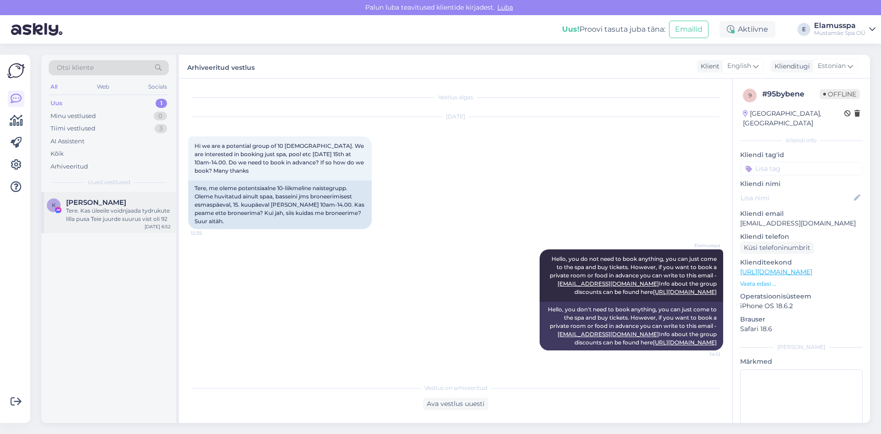
click at [122, 231] on div "K [PERSON_NAME] Tere. Kas üleeile voidnjaada tydrukute lilla pusa Teie juurde s…" at bounding box center [108, 212] width 135 height 41
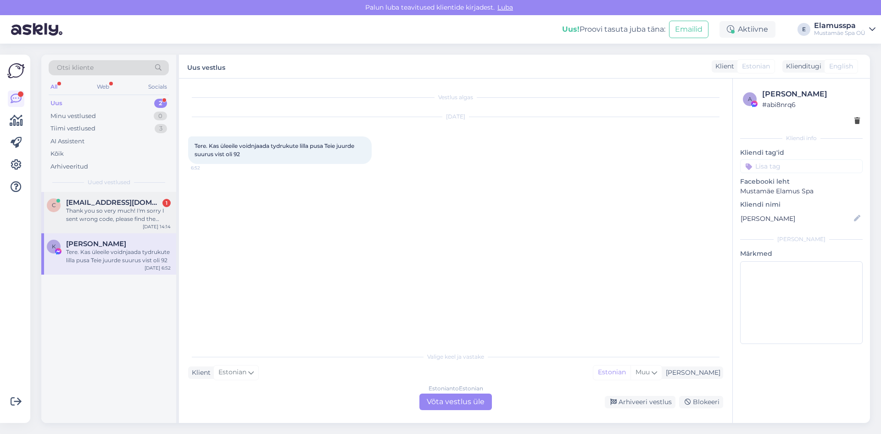
click at [159, 222] on div "Thank you so very much! I'm sorry I sent wrong code, please find the other corr…" at bounding box center [118, 215] width 105 height 17
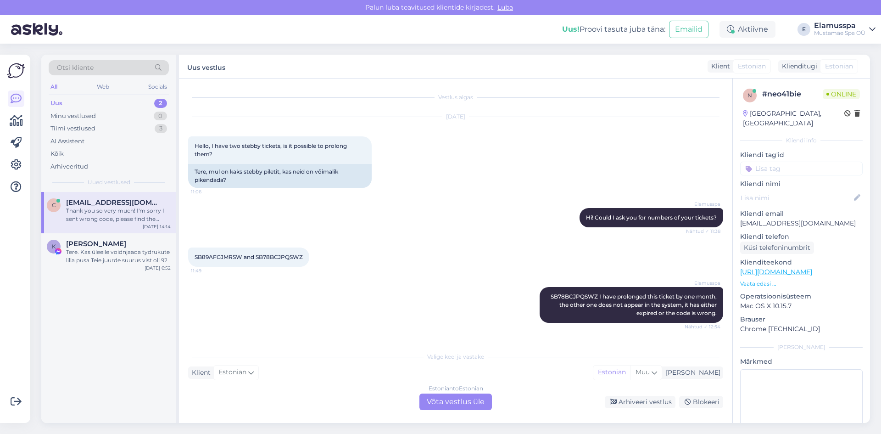
scroll to position [42, 0]
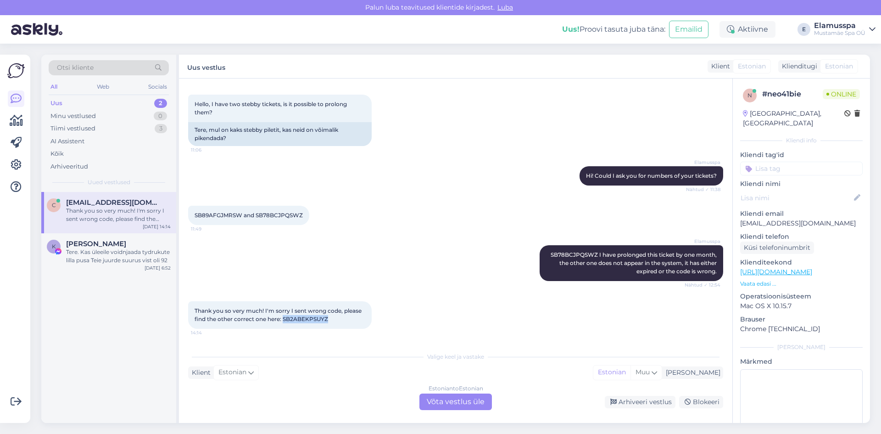
drag, startPoint x: 330, startPoint y: 321, endPoint x: 283, endPoint y: 322, distance: 47.3
click at [283, 322] on div "Thank you so very much! I'm sorry I sent wrong code, please find the other corr…" at bounding box center [280, 315] width 184 height 28
copy span "SB2ABEKPSUYZ"
click at [455, 401] on div "Estonian to Estonian Võta vestlus üle" at bounding box center [455, 401] width 73 height 17
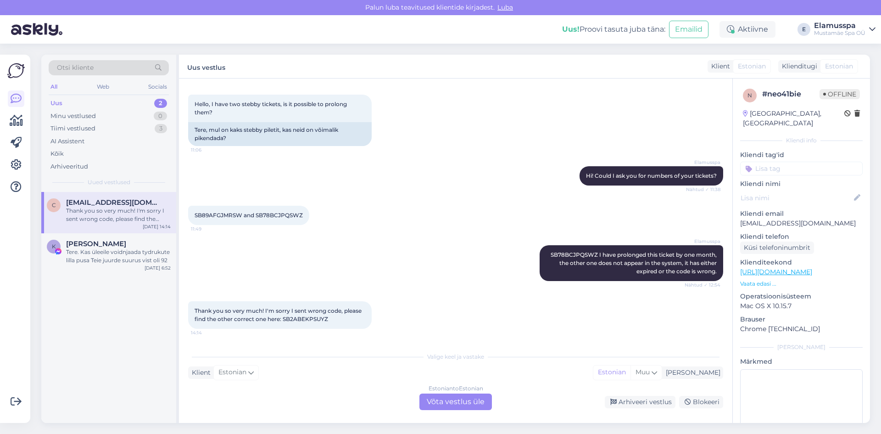
scroll to position [7, 0]
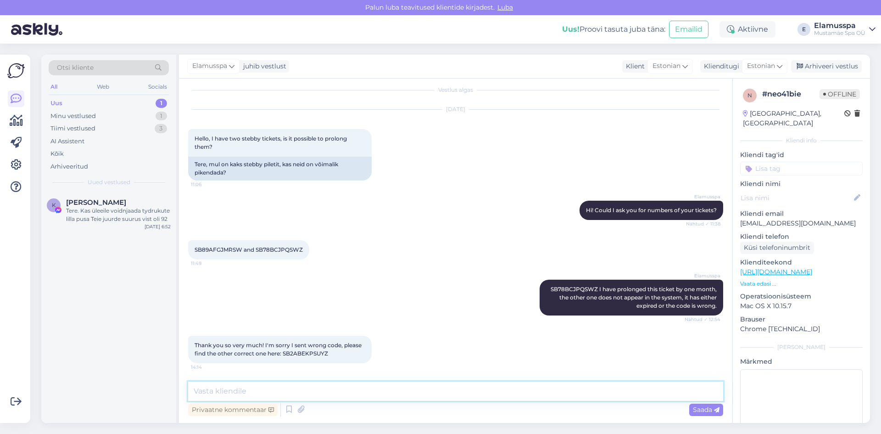
click at [313, 393] on textarea at bounding box center [455, 390] width 535 height 19
type textarea "The ticket is extended by one month"
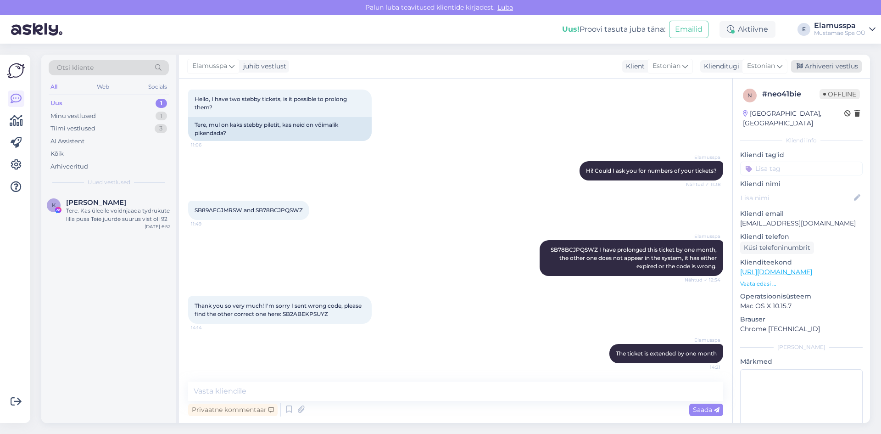
click at [824, 62] on div "Arhiveeri vestlus" at bounding box center [826, 66] width 71 height 12
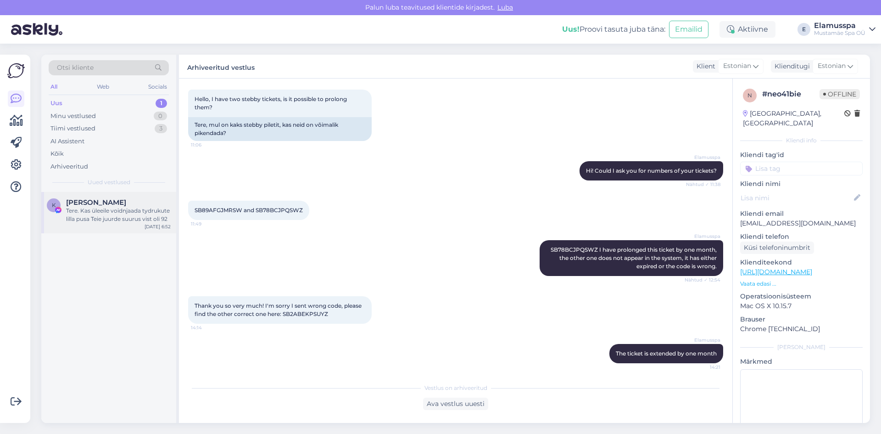
click at [128, 207] on div "Tere. Kas üleeile voidnjaada tydrukute lilla pusa Teie juurde suurus vist oli 92" at bounding box center [118, 215] width 105 height 17
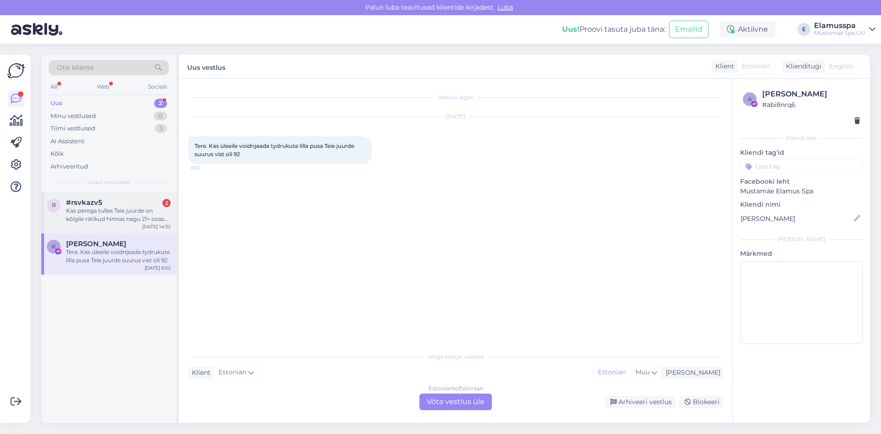
click at [88, 220] on div "Kas perega tulles Teie juurde on kõigile rätikud hinnas nagu 21+ osas või peab …" at bounding box center [118, 215] width 105 height 17
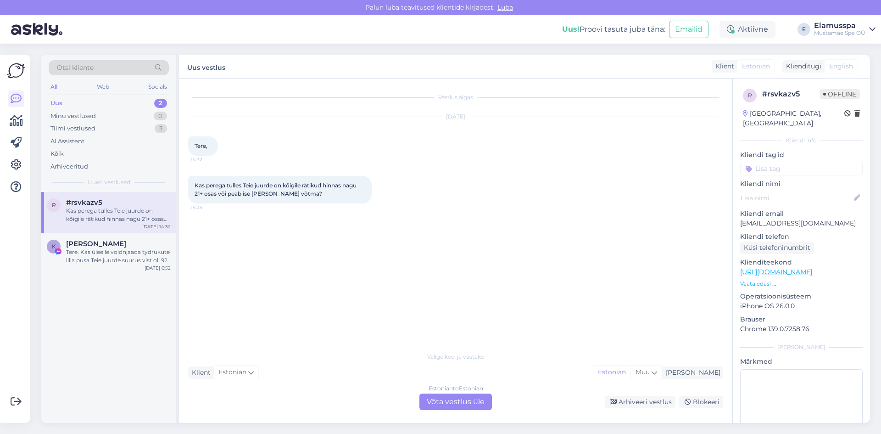
click at [436, 407] on div "Estonian to Estonian Võta vestlus üle" at bounding box center [455, 401] width 73 height 17
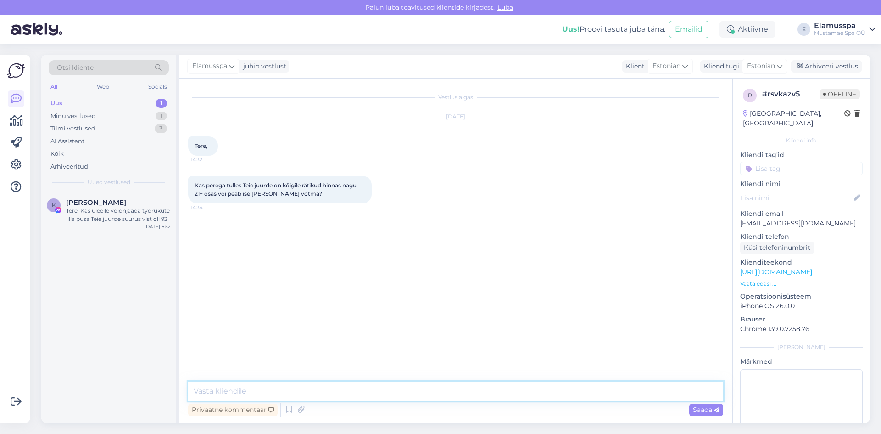
click at [250, 387] on textarea at bounding box center [455, 390] width 535 height 19
type textarea "Tere, kui lähete elamus spaasse siis rätiku rent on 3 eurot."
click at [695, 407] on span "Saada" at bounding box center [706, 409] width 27 height 8
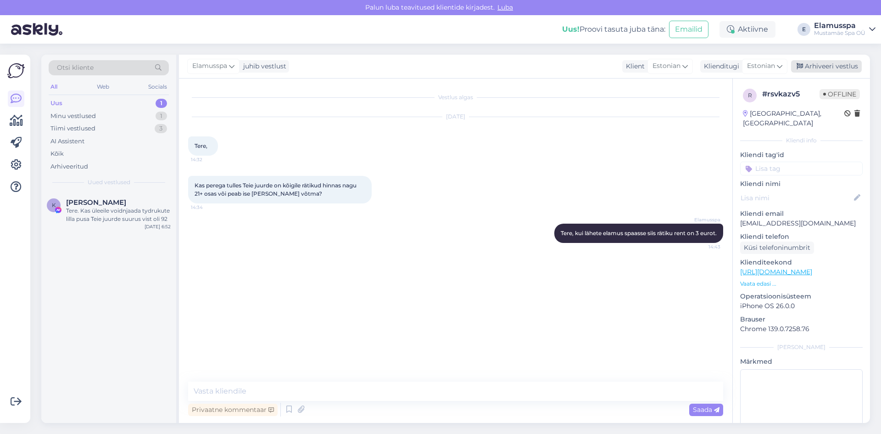
click at [814, 71] on div "Arhiveeri vestlus" at bounding box center [826, 66] width 71 height 12
